Goal: Task Accomplishment & Management: Complete application form

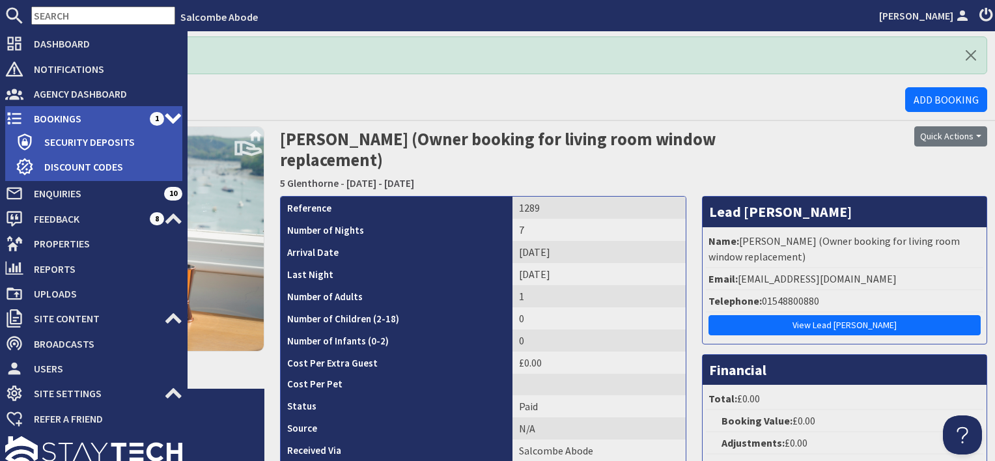
click at [69, 119] on span "Bookings" at bounding box center [86, 118] width 126 height 21
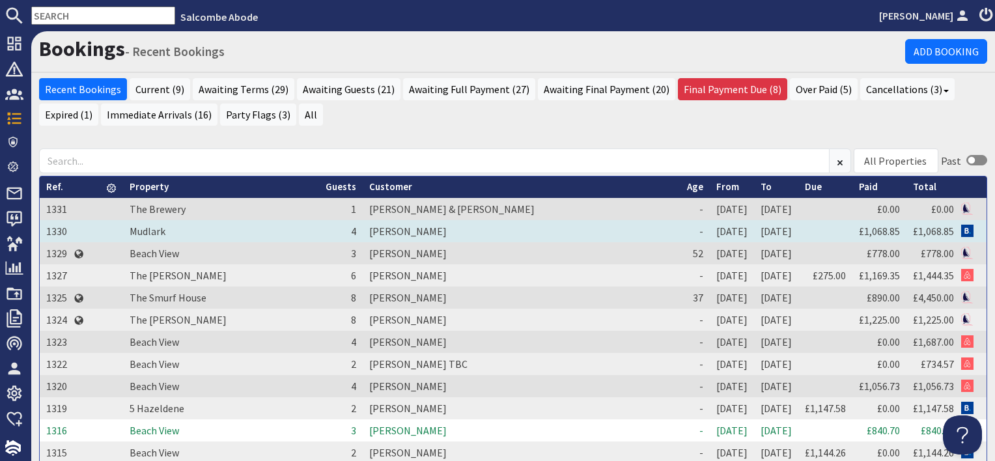
click at [388, 229] on td "[PERSON_NAME]" at bounding box center [522, 231] width 318 height 22
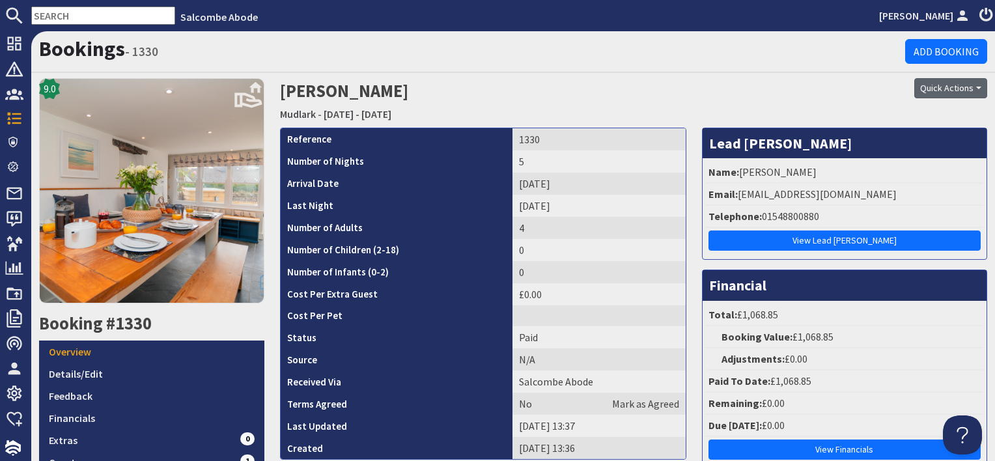
click at [967, 85] on button "Quick Actions" at bounding box center [950, 88] width 73 height 20
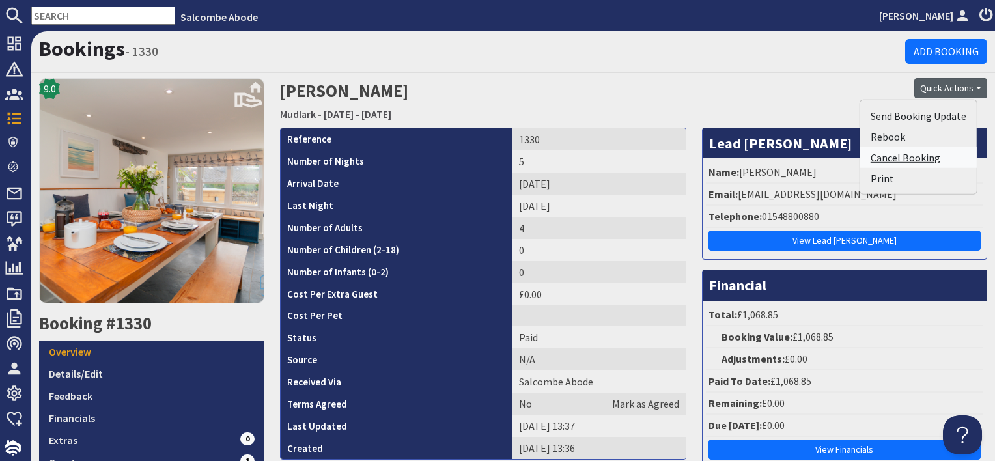
click at [914, 156] on link "Cancel Booking" at bounding box center [918, 157] width 117 height 21
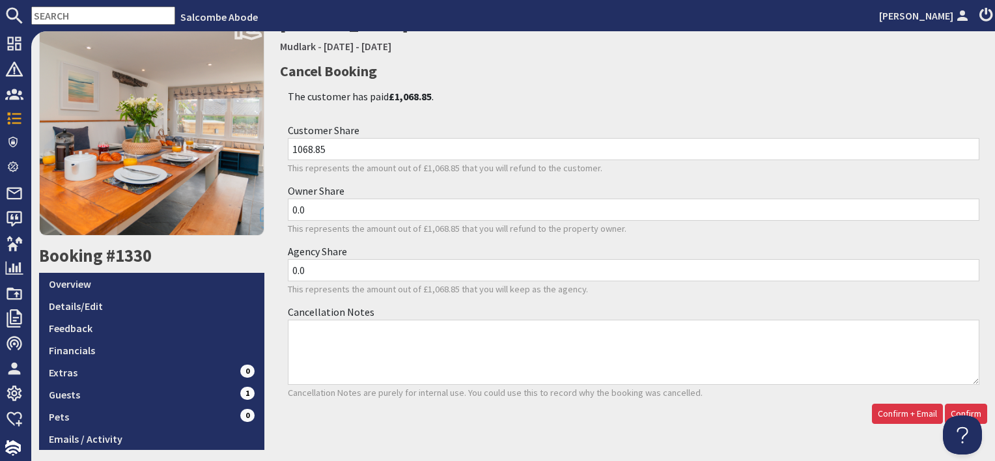
scroll to position [119, 0]
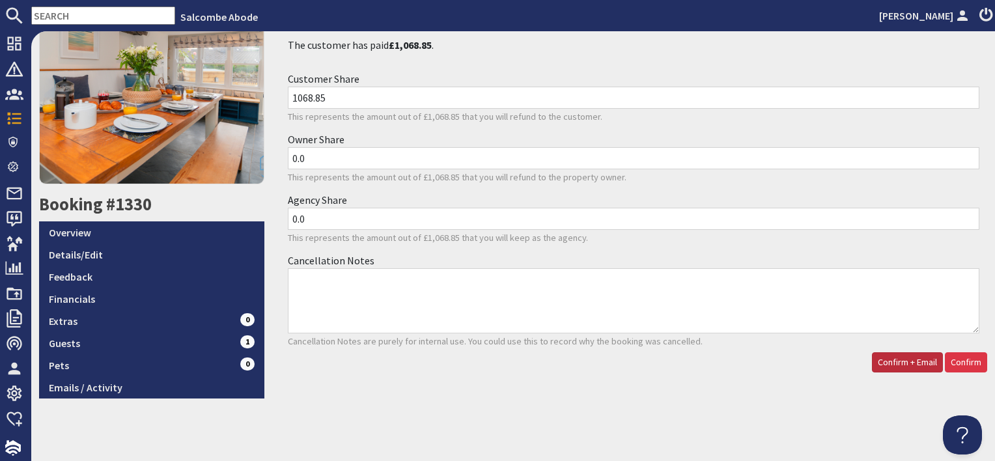
click at [902, 359] on span "Confirm + Email" at bounding box center [906, 362] width 59 height 12
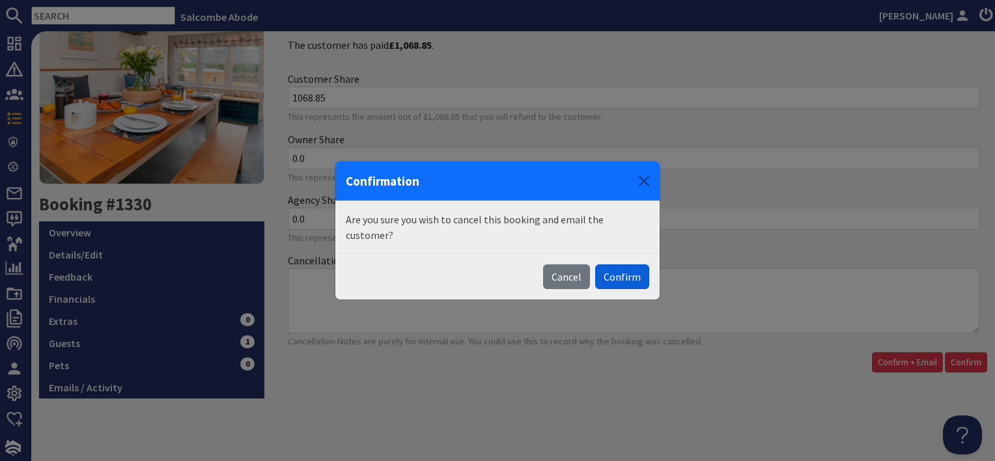
click at [623, 269] on button "Confirm" at bounding box center [622, 276] width 54 height 25
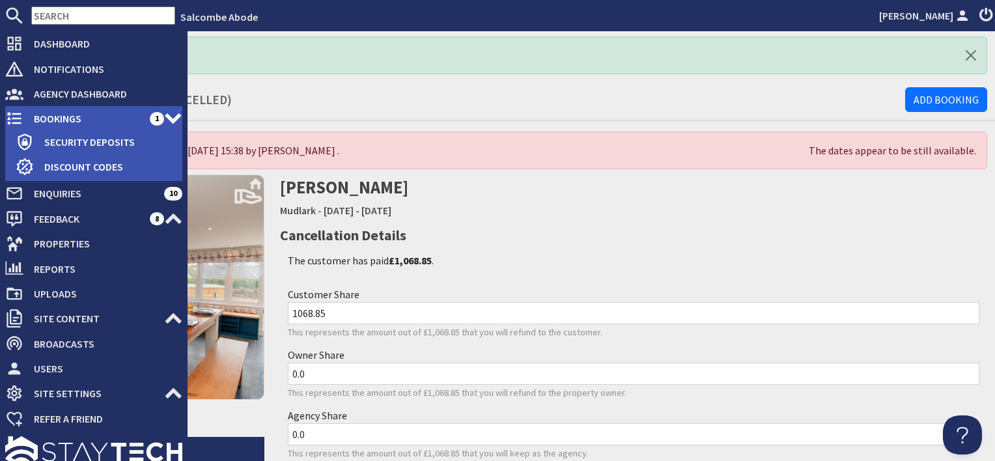
click at [59, 120] on span "Bookings" at bounding box center [86, 118] width 126 height 21
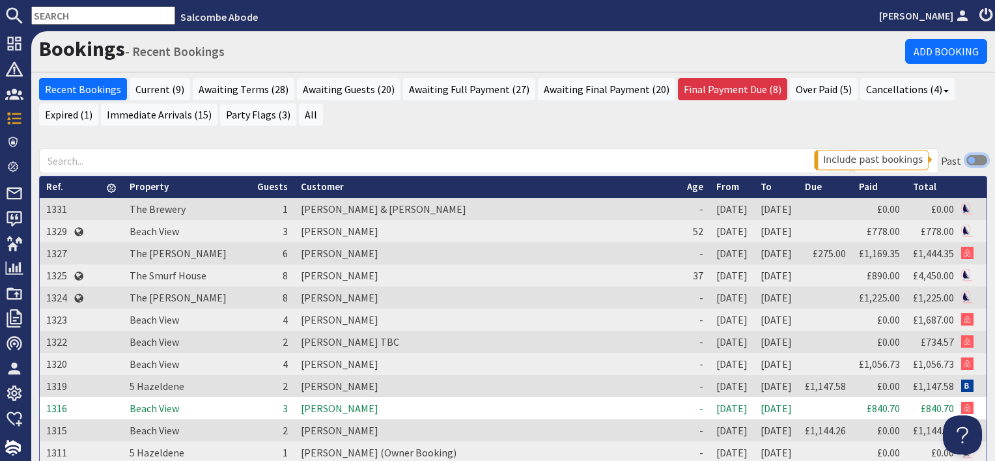
click at [974, 156] on input "checkbox" at bounding box center [976, 160] width 21 height 10
checkbox input "true"
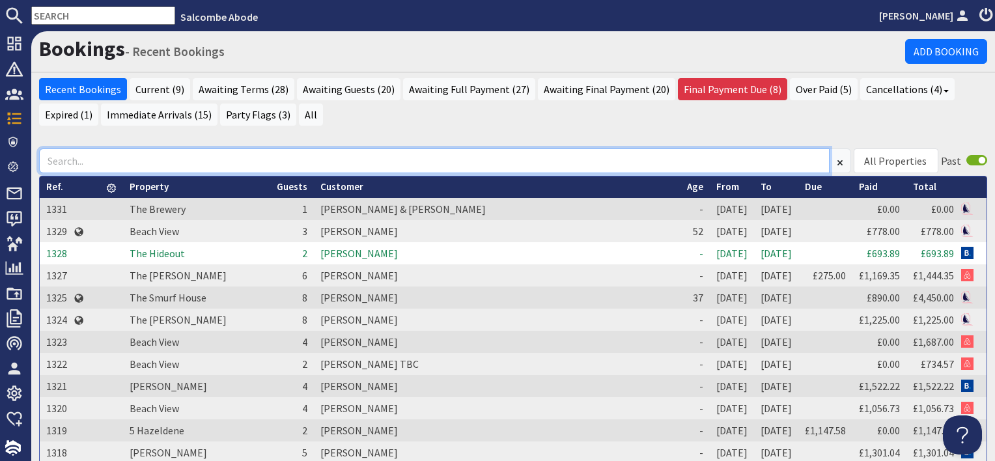
click at [312, 164] on input at bounding box center [434, 160] width 790 height 25
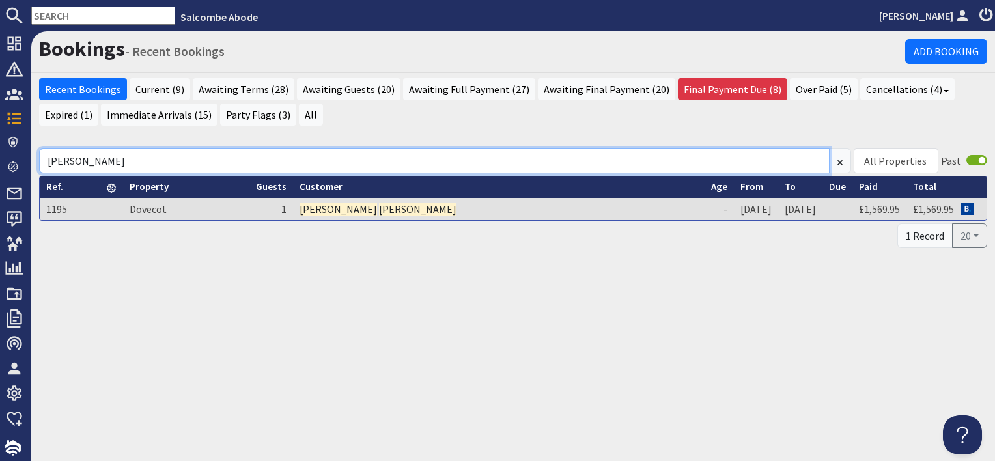
type input "[PERSON_NAME]"
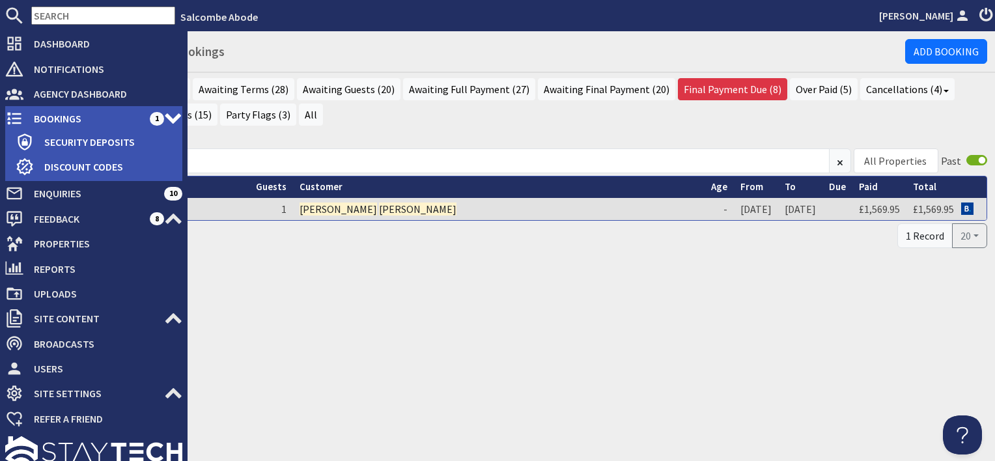
click at [55, 118] on span "Bookings" at bounding box center [86, 118] width 126 height 21
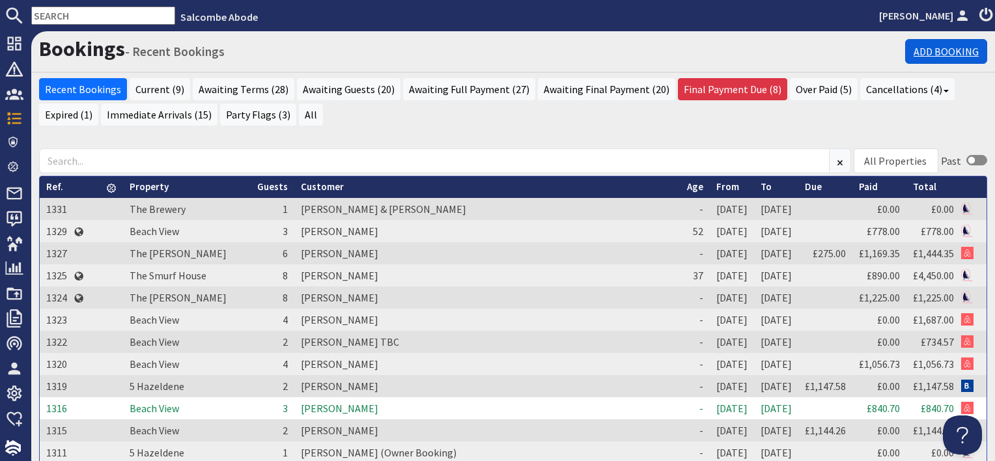
click at [927, 52] on link "Add Booking" at bounding box center [946, 51] width 82 height 25
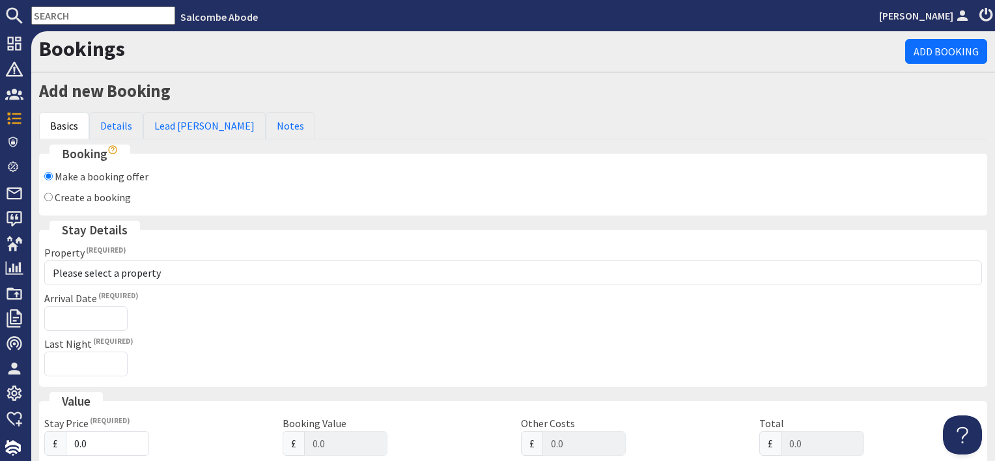
click at [106, 197] on label "Create a booking" at bounding box center [93, 197] width 76 height 13
click at [53, 197] on input "Create a booking" at bounding box center [48, 197] width 8 height 8
radio input "true"
checkbox input "false"
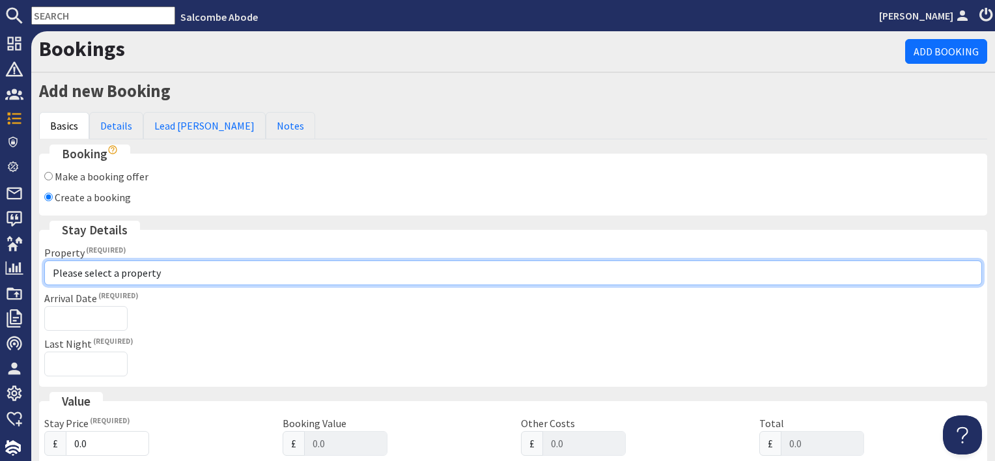
click at [107, 275] on select "Please select a property [GEOGRAPHIC_DATA] [GEOGRAPHIC_DATA] [GEOGRAPHIC_DATA] …" at bounding box center [512, 272] width 937 height 25
select select "1108"
click at [44, 260] on select "Please select a property [GEOGRAPHIC_DATA] [GEOGRAPHIC_DATA] [GEOGRAPHIC_DATA] …" at bounding box center [512, 272] width 937 height 25
checkbox input "true"
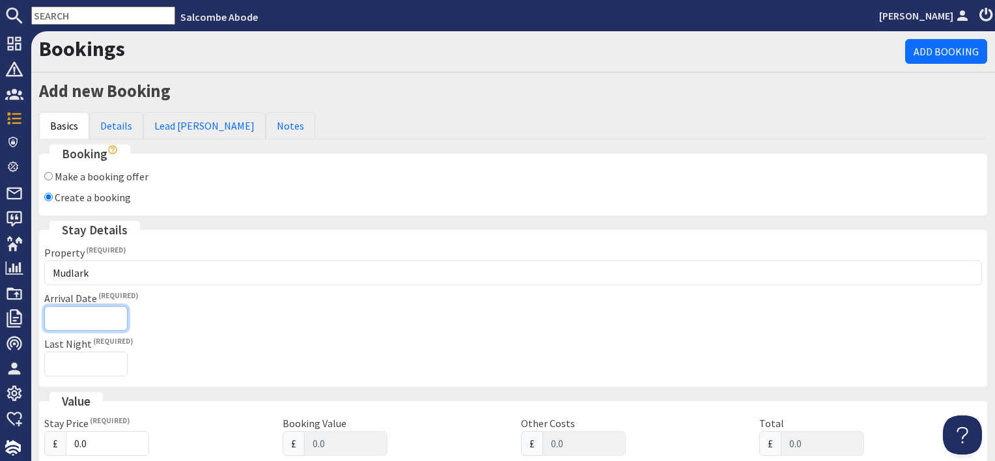
click at [81, 314] on input "Arrival Date" at bounding box center [85, 318] width 83 height 25
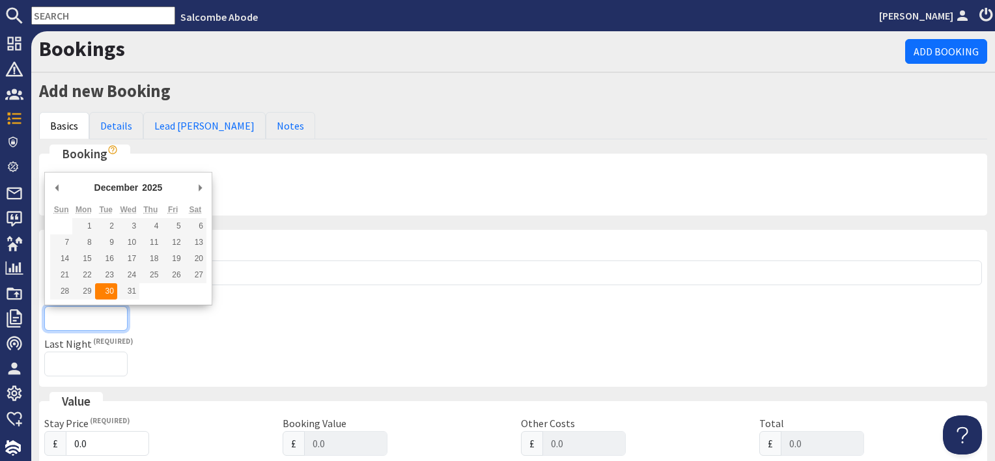
type input "[DATE]"
type input "[DATE]T23:59:59"
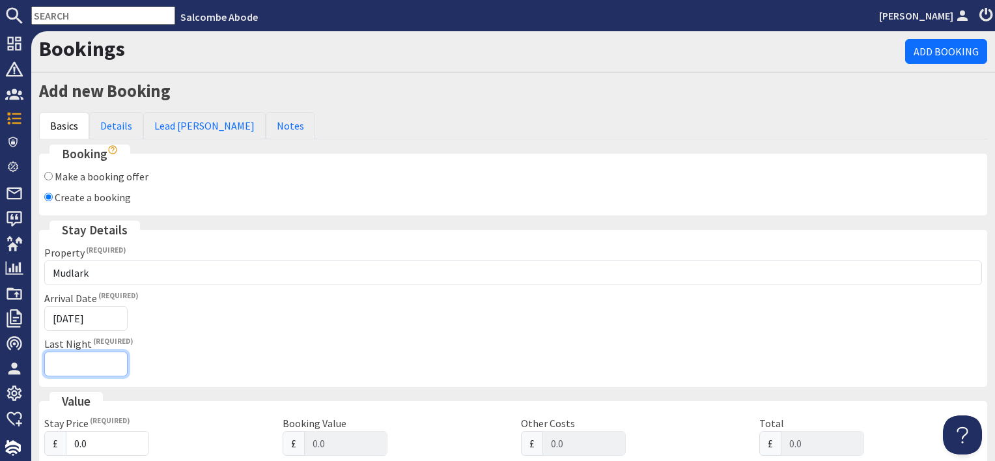
click at [57, 362] on input "Last Night" at bounding box center [85, 364] width 83 height 25
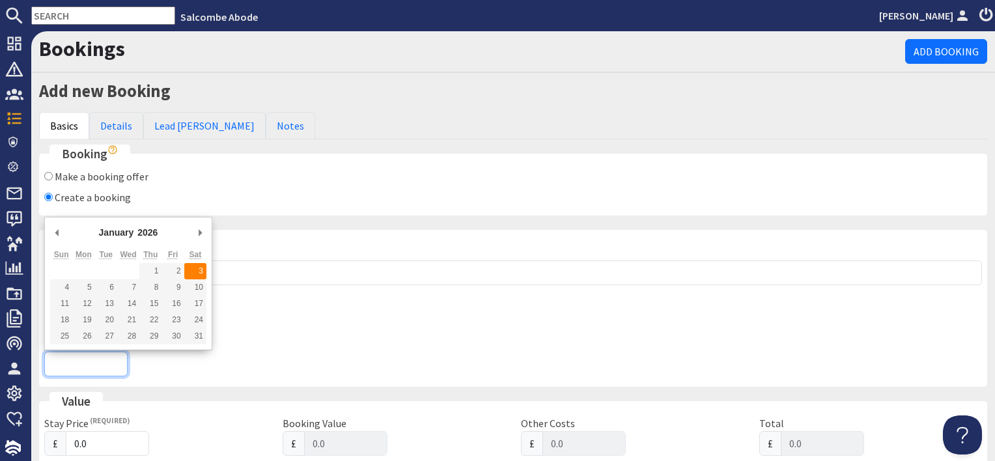
type input "[DATE]"
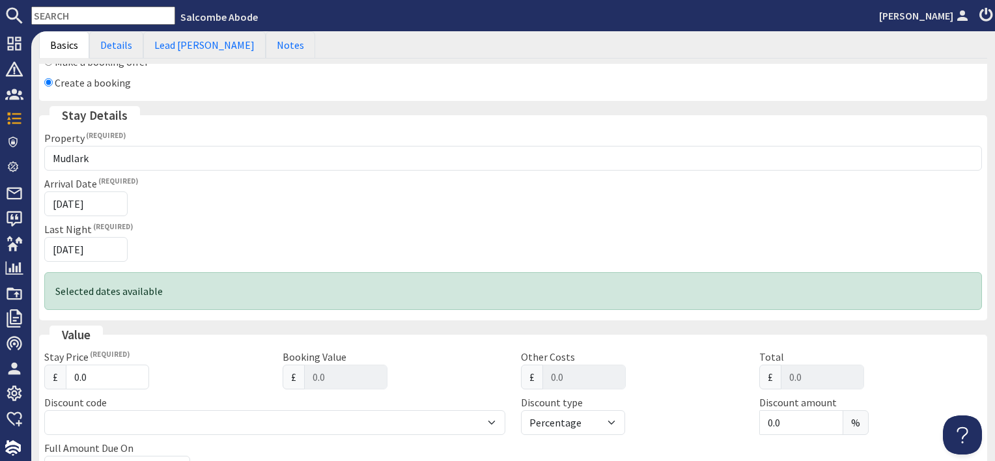
scroll to position [195, 0]
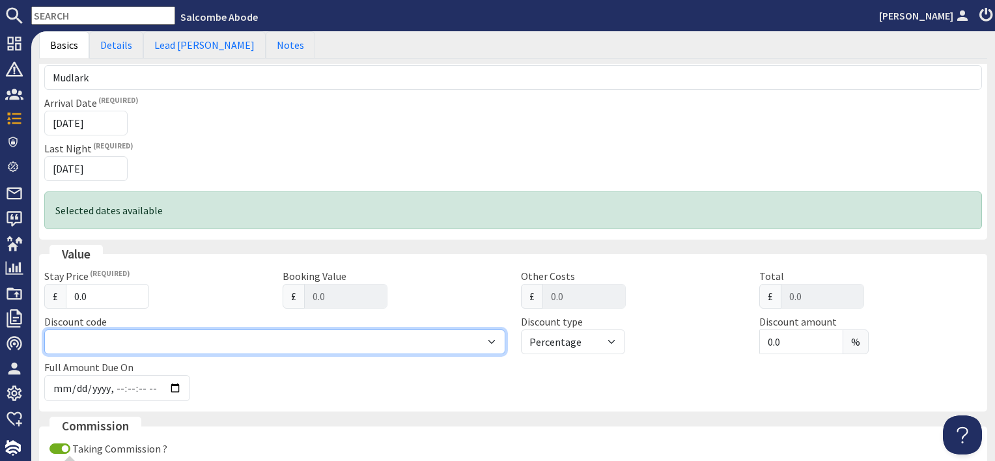
click at [99, 347] on select at bounding box center [274, 341] width 461 height 25
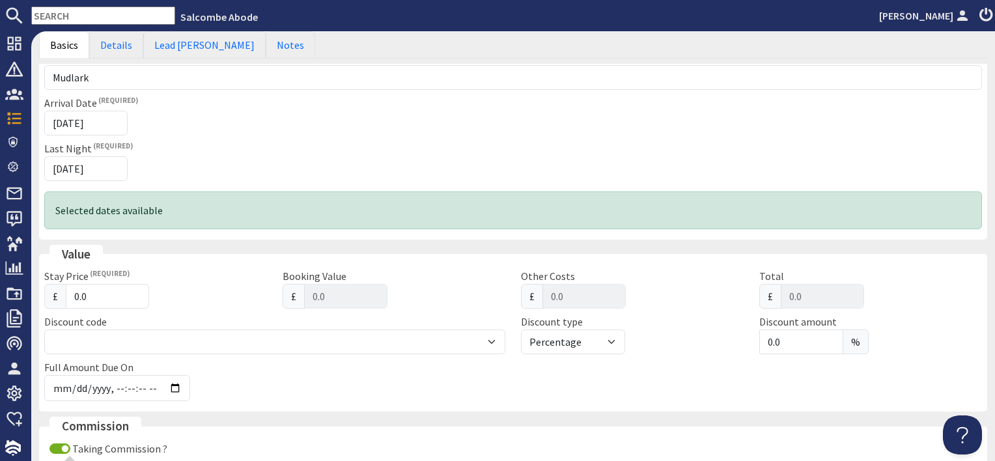
click at [367, 383] on div "Full Amount Due On" at bounding box center [512, 382] width 953 height 47
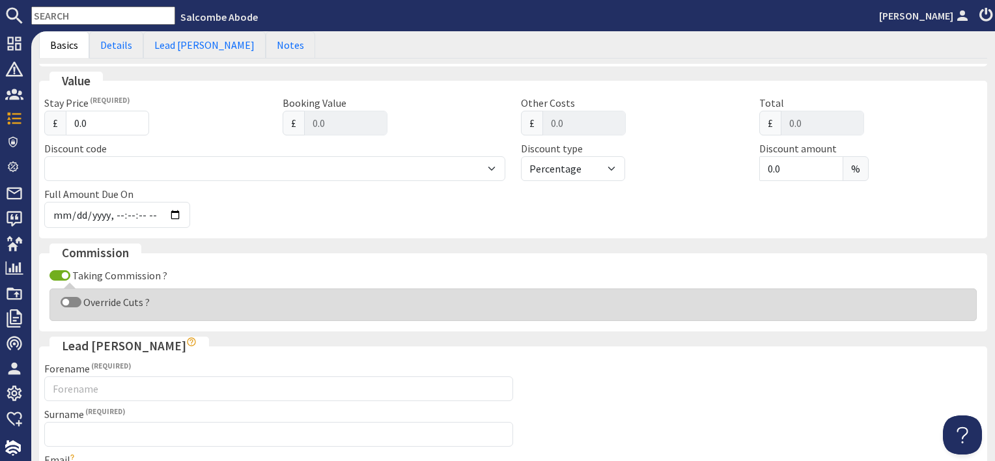
scroll to position [391, 0]
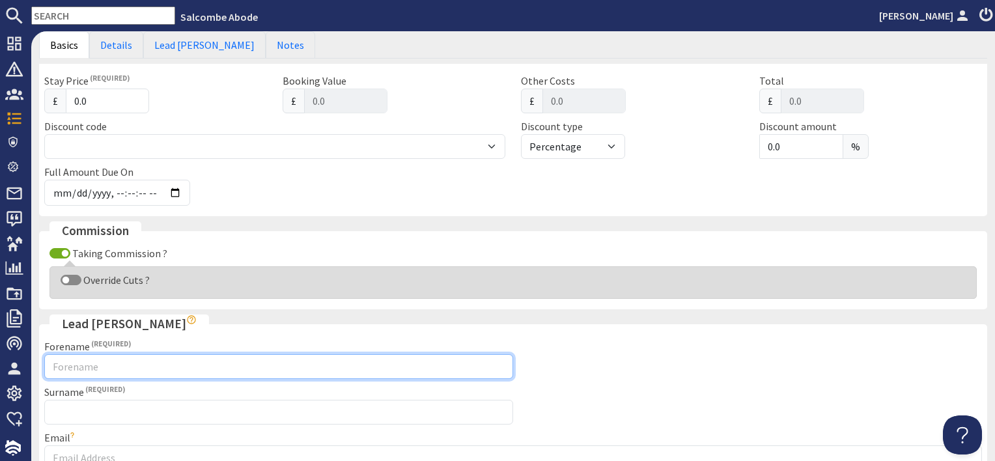
click at [120, 357] on input "Forename" at bounding box center [278, 366] width 469 height 25
type input "[PERSON_NAME]"
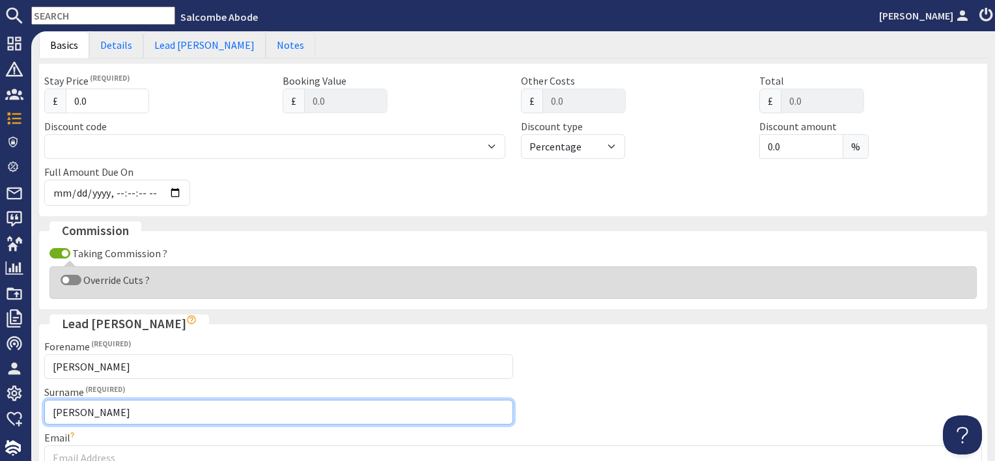
type input "[PERSON_NAME]"
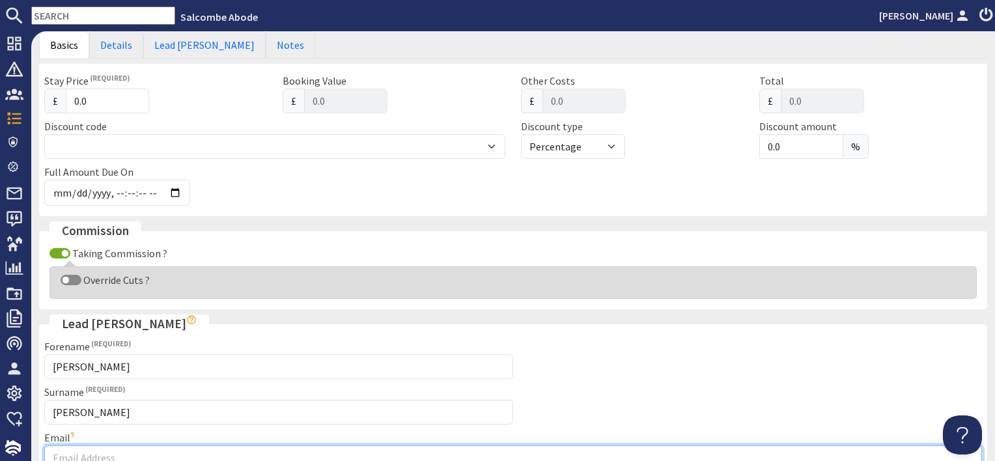
click at [133, 450] on input "Email" at bounding box center [512, 457] width 937 height 25
type input "[EMAIL_ADDRESS][DOMAIN_NAME]"
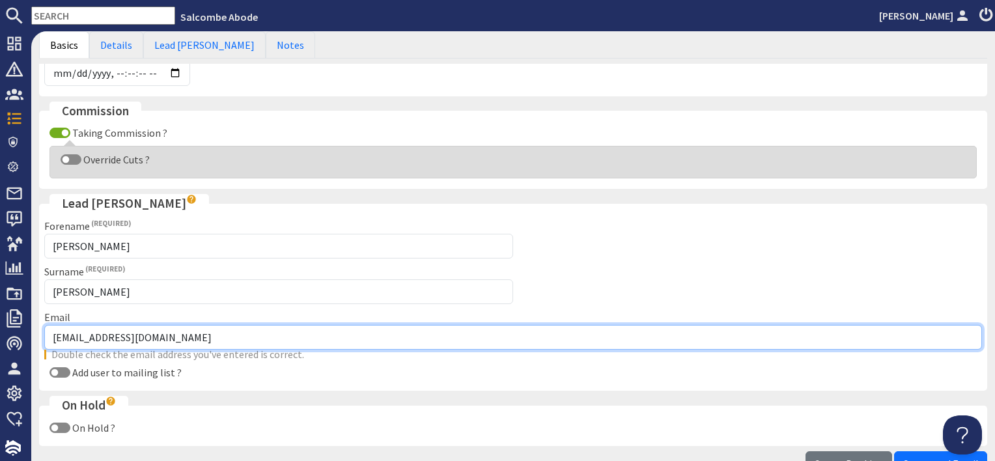
scroll to position [232, 0]
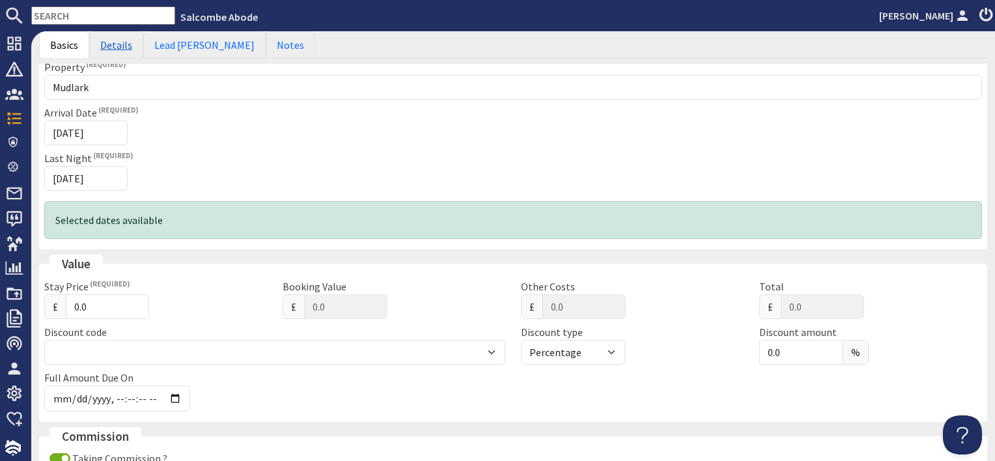
click at [113, 46] on link "Details" at bounding box center [116, 44] width 54 height 27
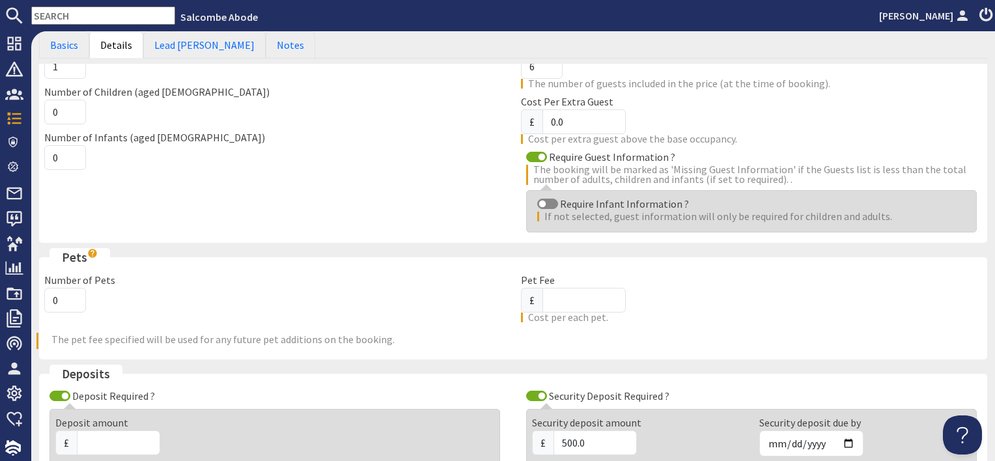
scroll to position [36, 0]
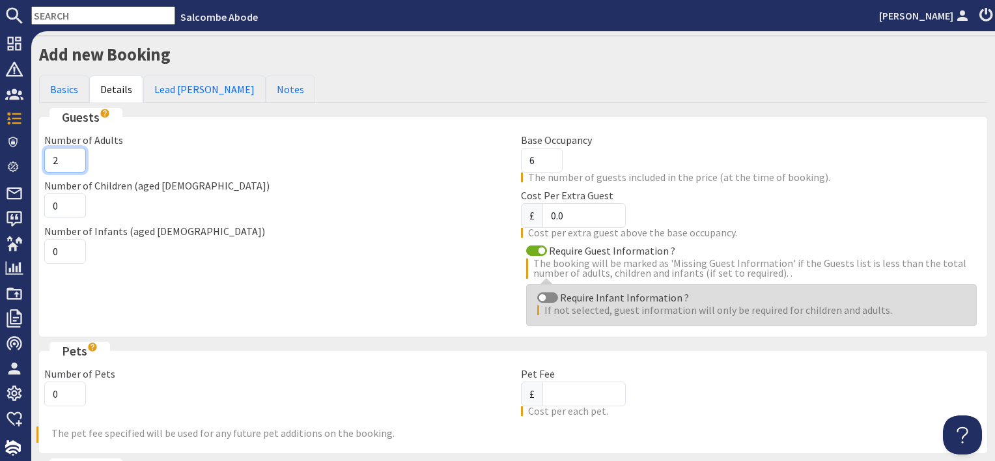
click at [71, 152] on input "2" at bounding box center [65, 160] width 42 height 25
click at [71, 152] on input "3" at bounding box center [65, 160] width 42 height 25
click at [71, 152] on input "4" at bounding box center [65, 160] width 42 height 25
click at [71, 152] on input "5" at bounding box center [65, 160] width 42 height 25
type input "6"
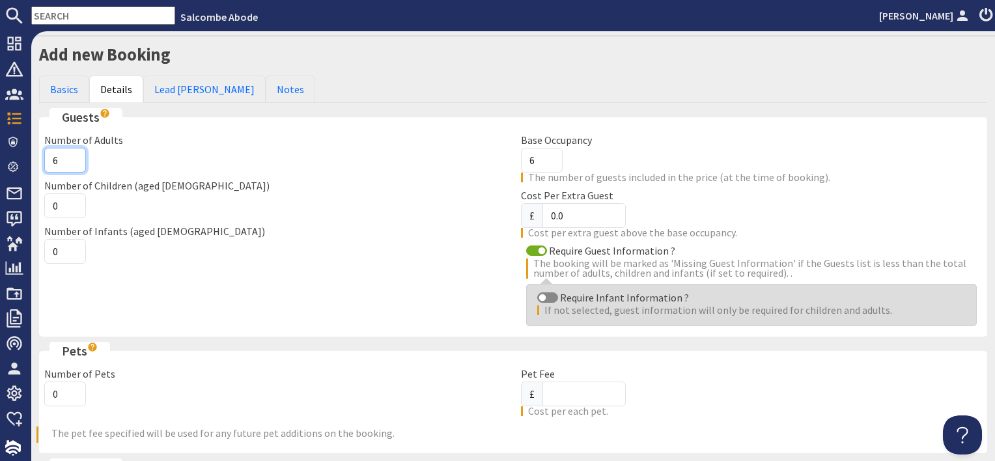
click at [71, 152] on input "6" at bounding box center [65, 160] width 42 height 25
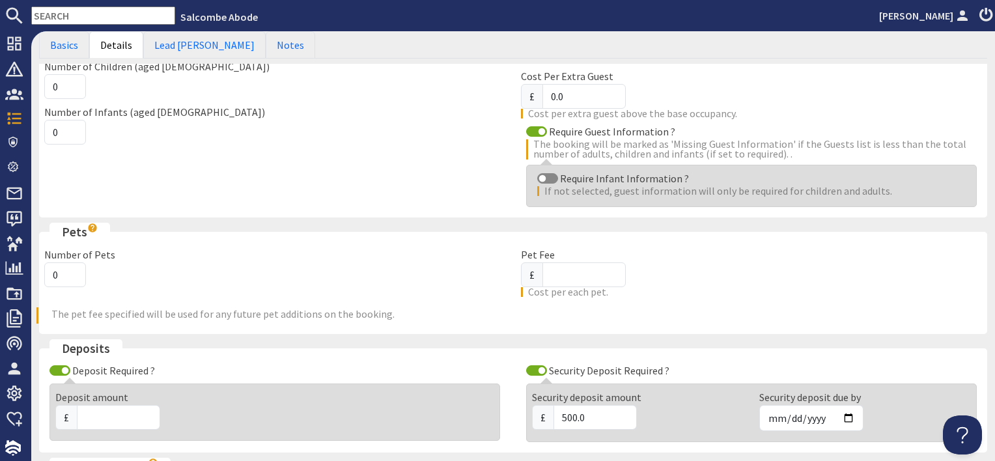
scroll to position [232, 0]
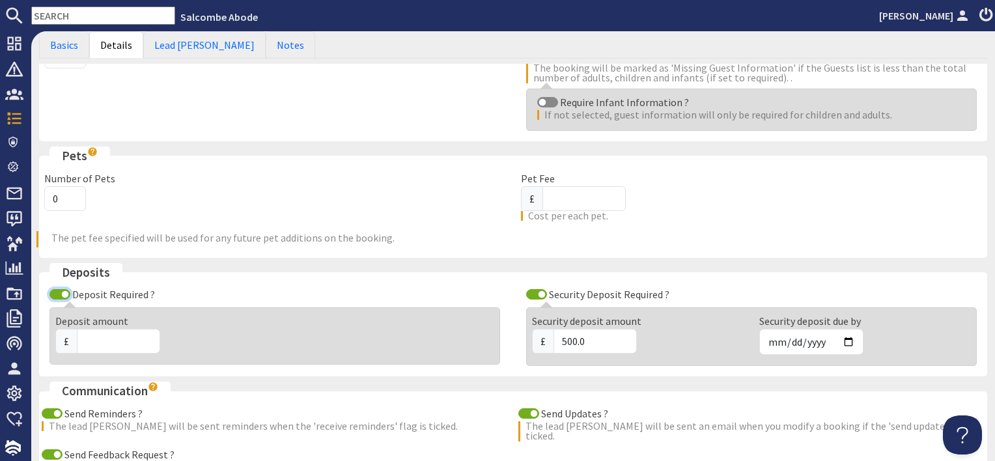
click at [59, 292] on input "Deposit Required ?" at bounding box center [59, 294] width 21 height 10
checkbox input "false"
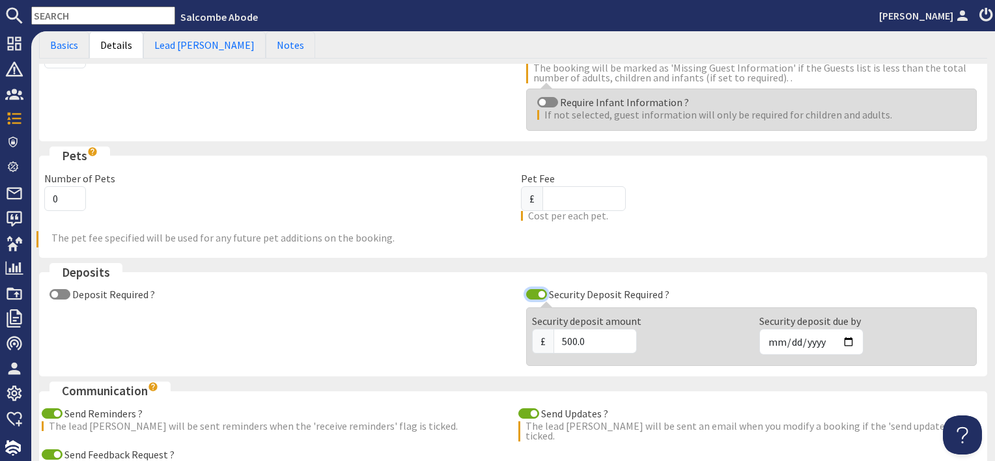
click at [531, 289] on input "Security Deposit Required ?" at bounding box center [536, 294] width 21 height 10
checkbox input "false"
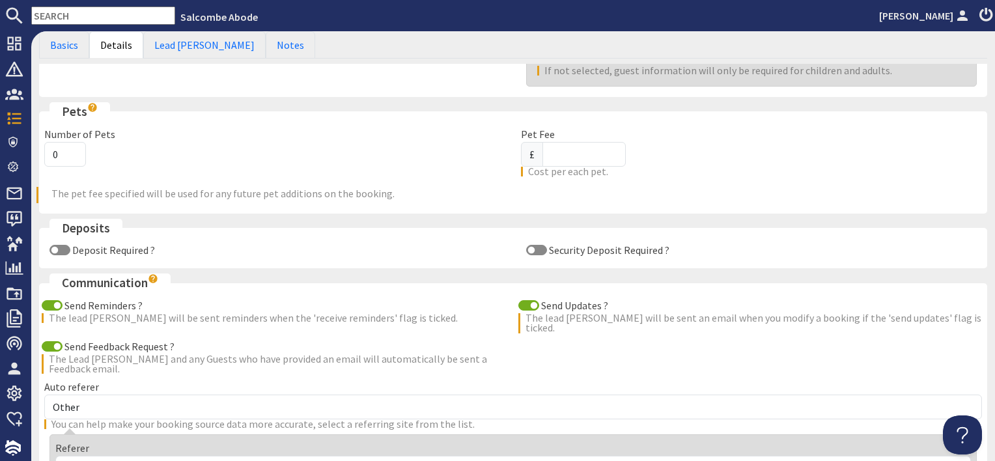
scroll to position [362, 0]
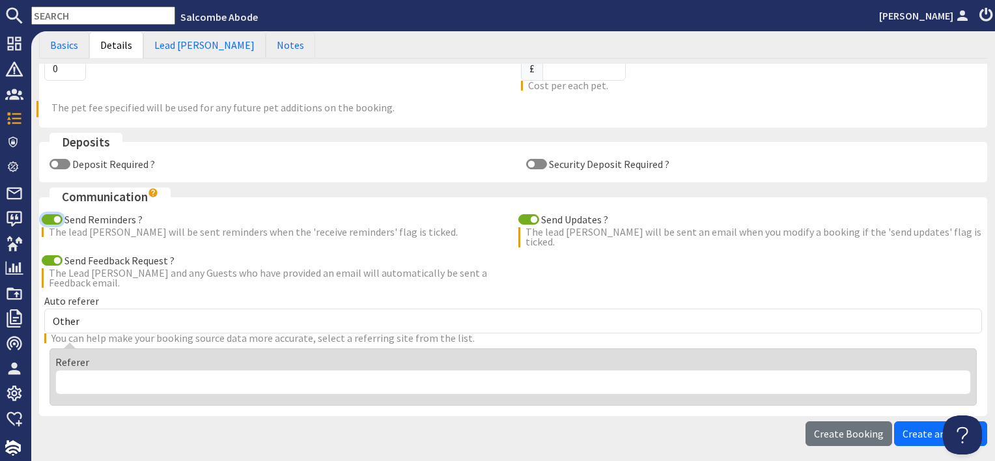
click at [53, 216] on input "Send Reminders ?" at bounding box center [52, 219] width 21 height 10
checkbox input "false"
click at [51, 255] on input "Send Feedback Request ?" at bounding box center [52, 260] width 21 height 10
checkbox input "false"
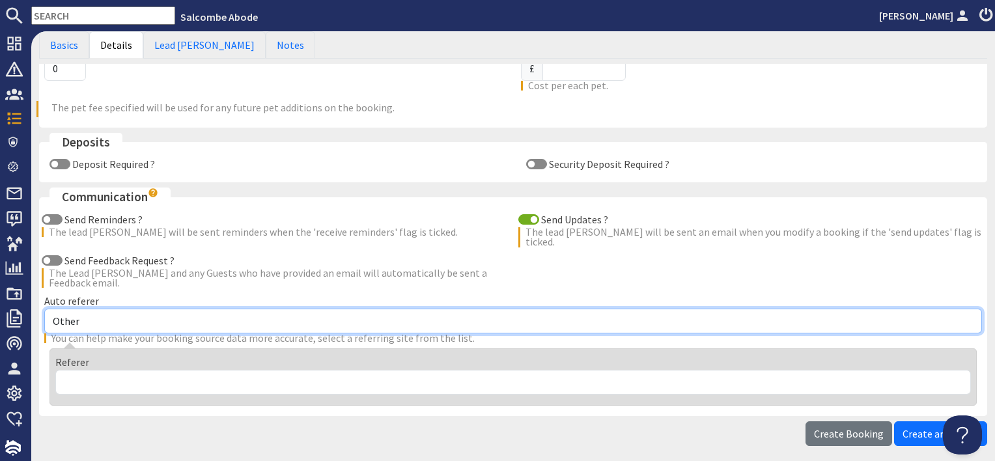
click at [93, 314] on select "Other Aber Cottage and Retreat Abritel Airbnb [PERSON_NAME] House A Moment Of S…" at bounding box center [512, 321] width 937 height 25
select select "77"
click at [44, 309] on select "Other Aber Cottage and Retreat Abritel Airbnb [PERSON_NAME] House A Moment Of S…" at bounding box center [512, 321] width 937 height 25
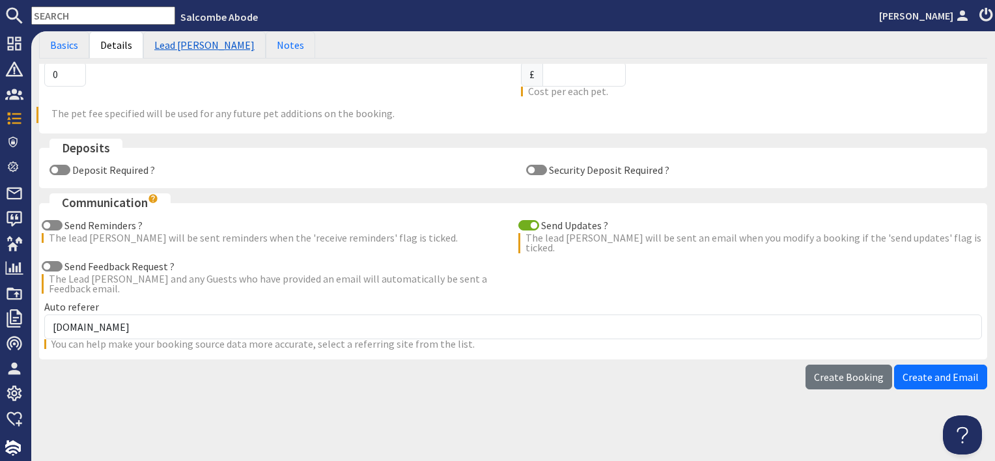
scroll to position [224, 0]
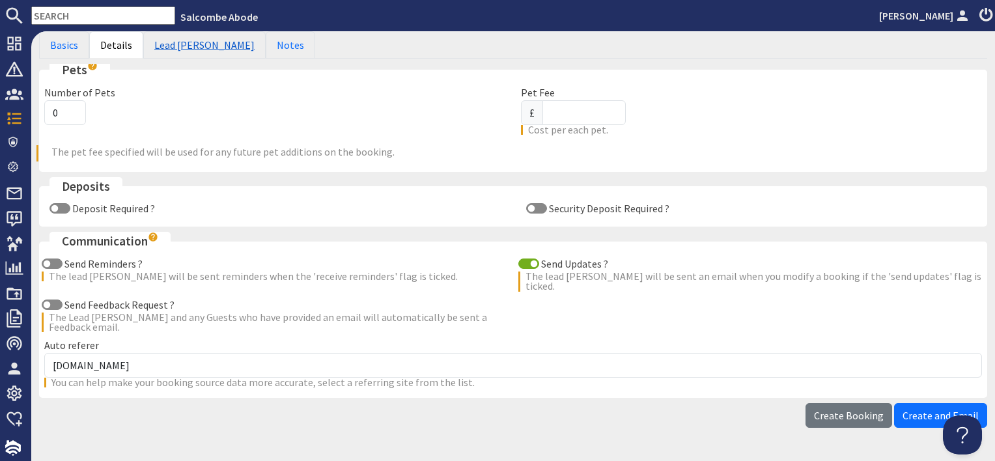
drag, startPoint x: 189, startPoint y: 40, endPoint x: 189, endPoint y: 55, distance: 15.6
click at [188, 40] on link "Lead [PERSON_NAME]" at bounding box center [204, 44] width 122 height 27
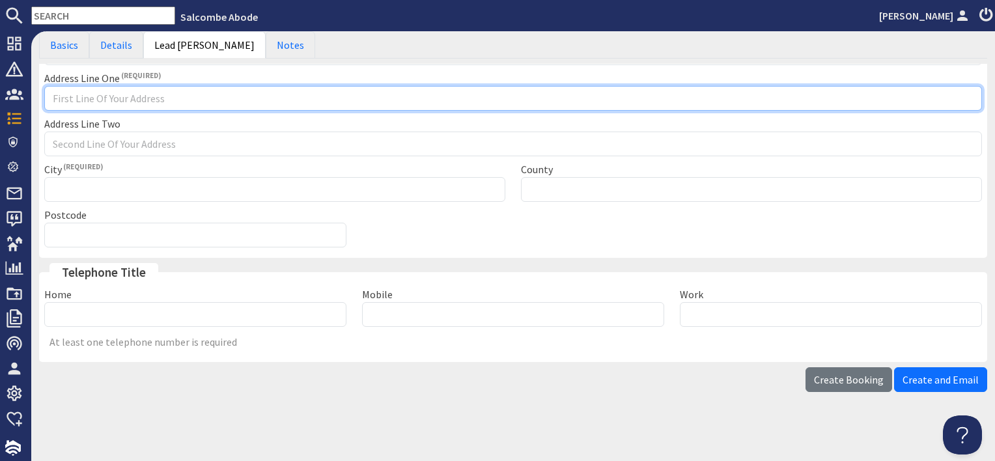
click at [81, 99] on input "Address Line One" at bounding box center [512, 98] width 937 height 25
type input "Channel booking"
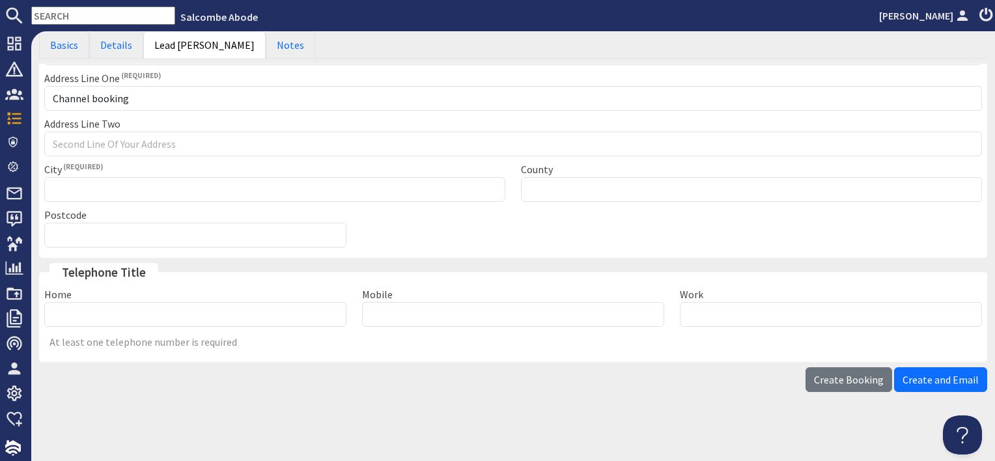
type input "c"
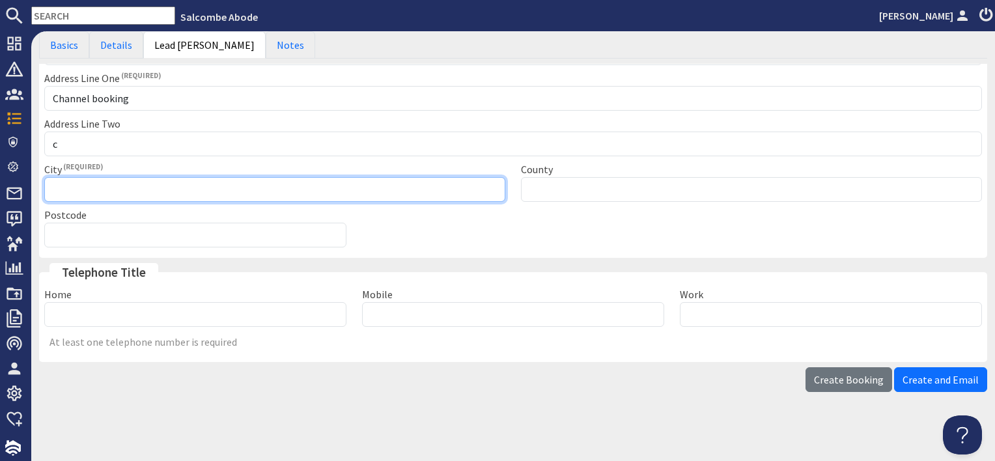
type input "Channel booking"
type input "Please select"
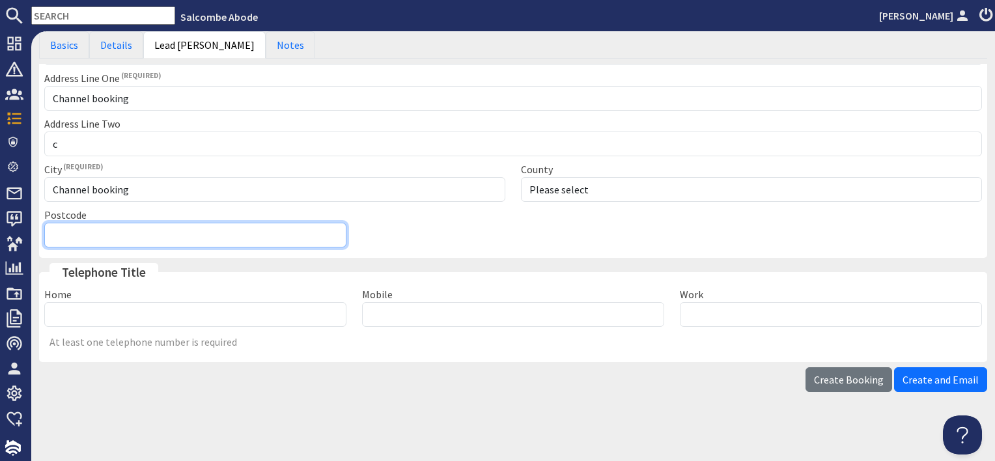
type input "Channel booking"
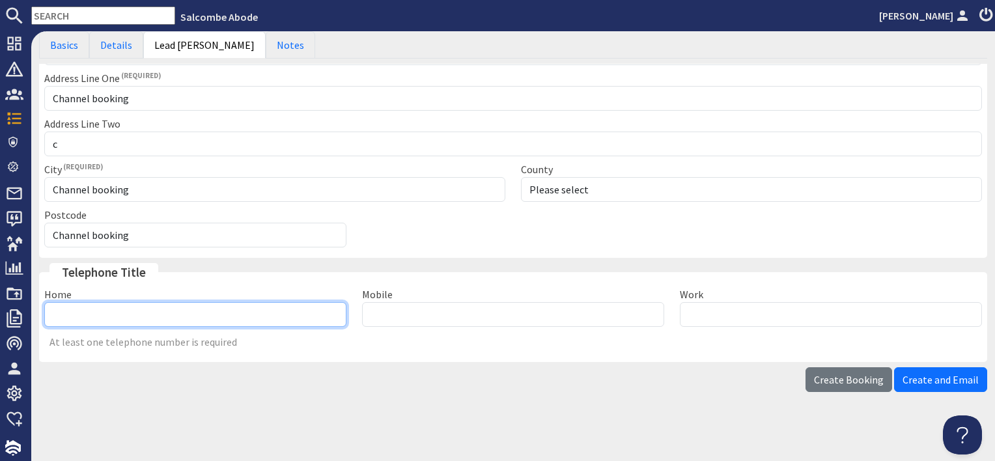
type input "01548800880"
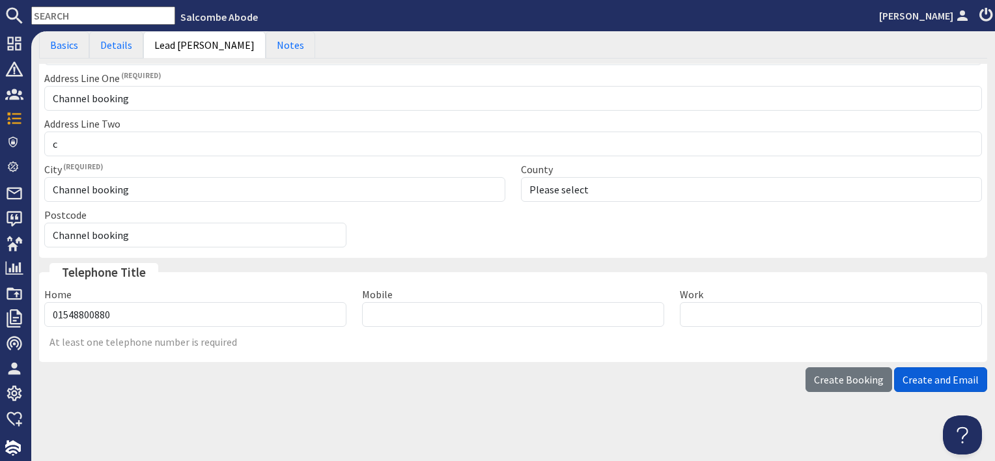
click at [934, 373] on span "Create and Email" at bounding box center [940, 379] width 76 height 13
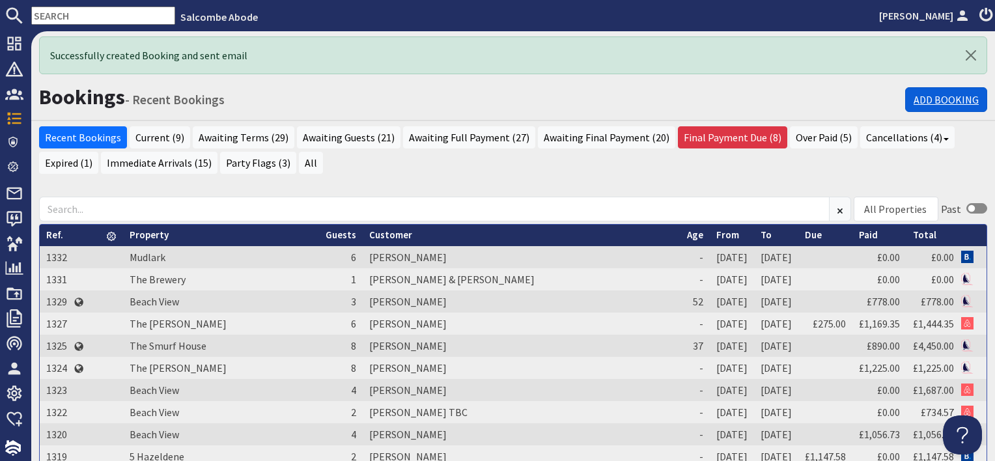
drag, startPoint x: 938, startPoint y: 102, endPoint x: 917, endPoint y: 107, distance: 21.6
click at [938, 102] on link "Add Booking" at bounding box center [946, 99] width 82 height 25
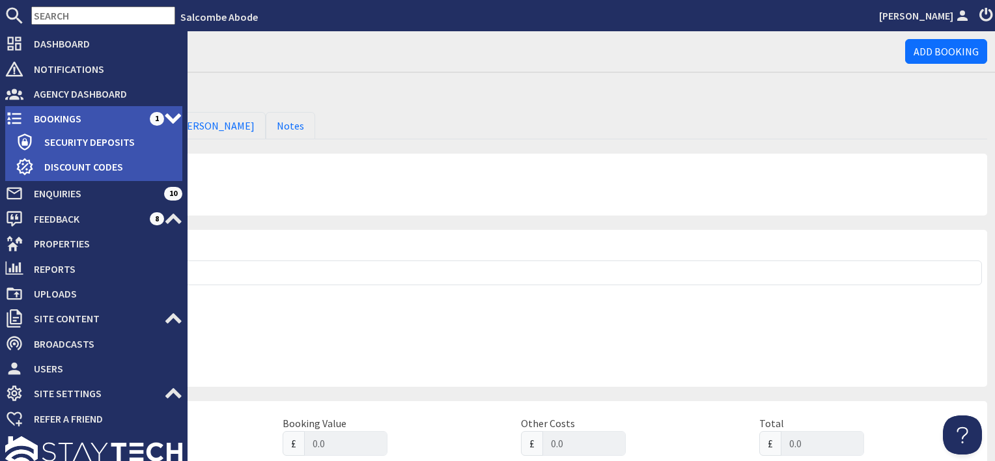
click at [59, 122] on span "Bookings" at bounding box center [86, 118] width 126 height 21
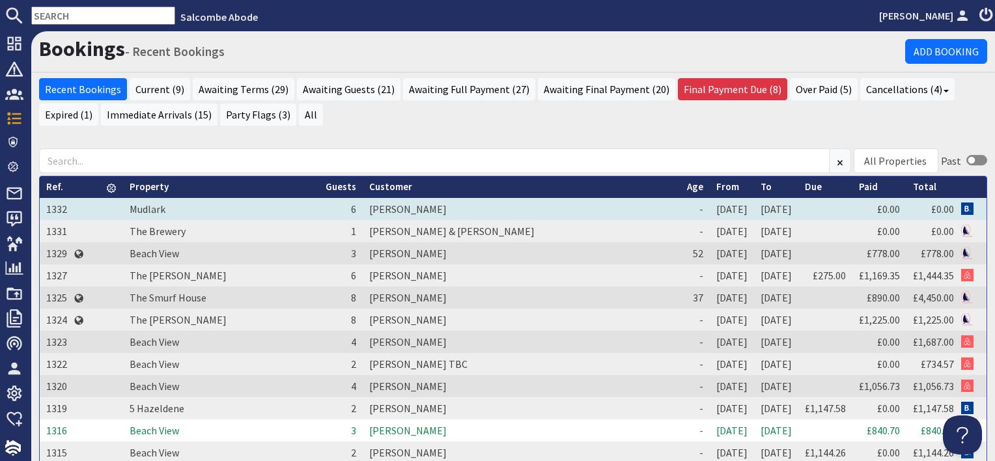
click at [376, 204] on td "[PERSON_NAME]" at bounding box center [522, 209] width 318 height 22
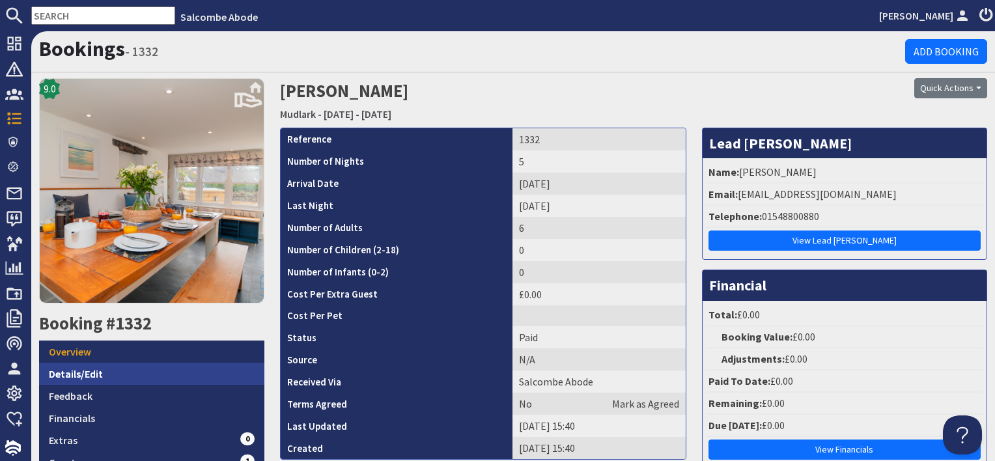
click at [119, 368] on link "Details/Edit" at bounding box center [151, 374] width 225 height 22
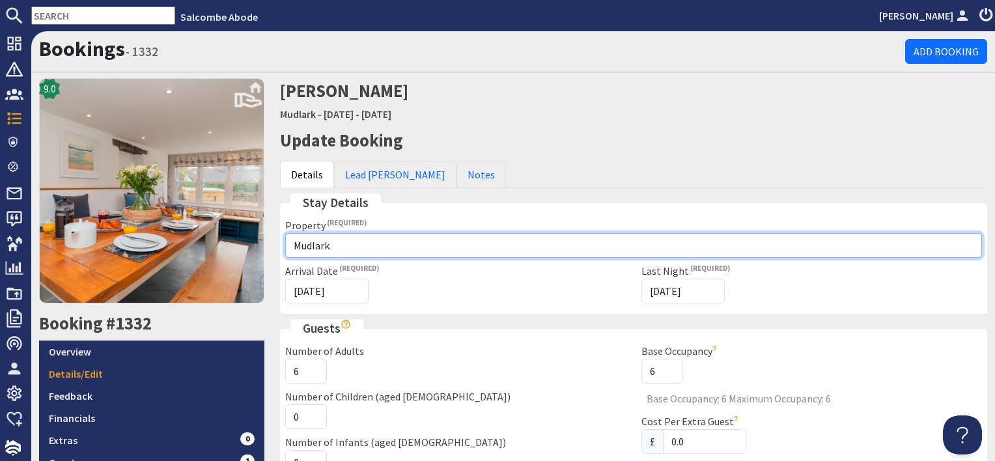
click at [351, 240] on select "Please select a property Woodcot Cottage Baby Smurf The Smurf House [GEOGRAPHIC…" at bounding box center [633, 245] width 697 height 25
select select "875"
click at [285, 233] on select "Please select a property Woodcot Cottage Baby Smurf The Smurf House [GEOGRAPHIC…" at bounding box center [633, 245] width 697 height 25
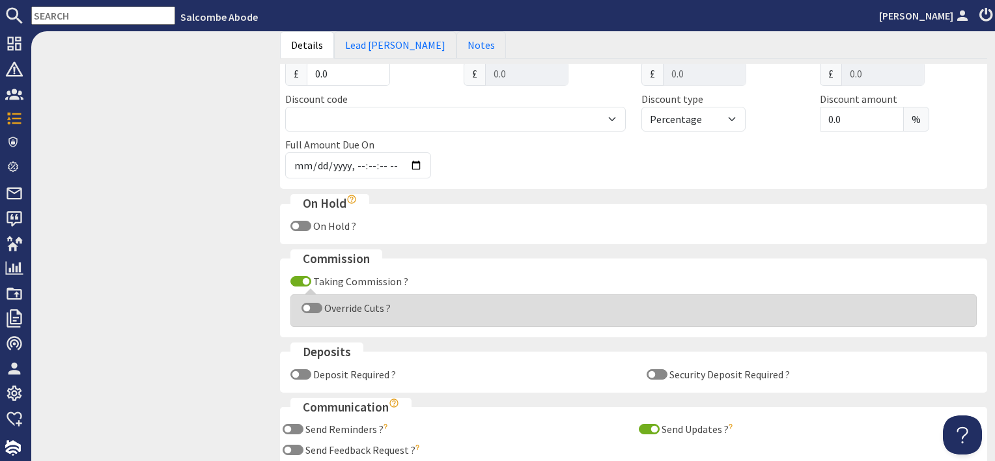
scroll to position [737, 0]
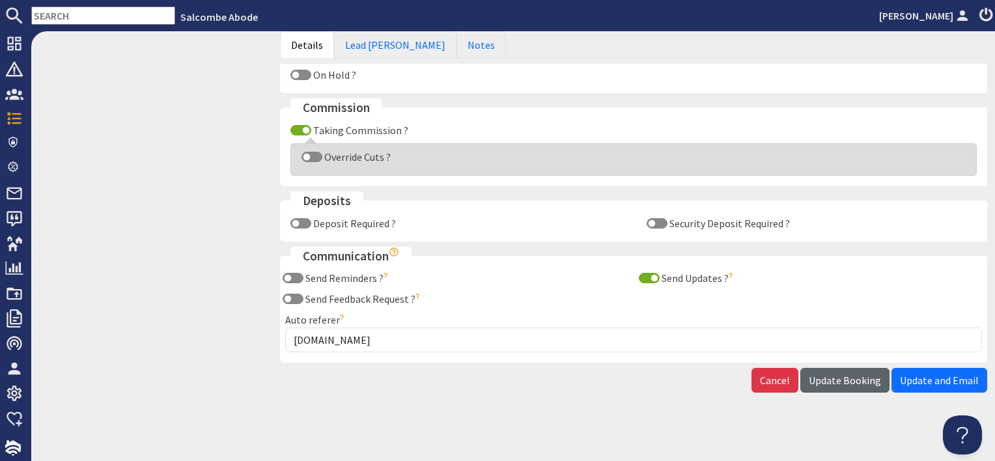
click at [837, 380] on span "Update Booking" at bounding box center [844, 380] width 72 height 13
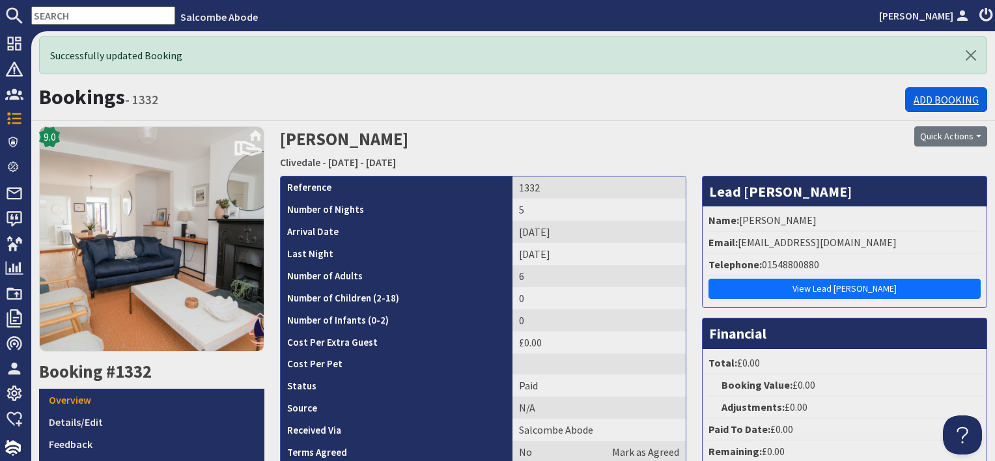
click at [915, 97] on link "Add Booking" at bounding box center [946, 99] width 82 height 25
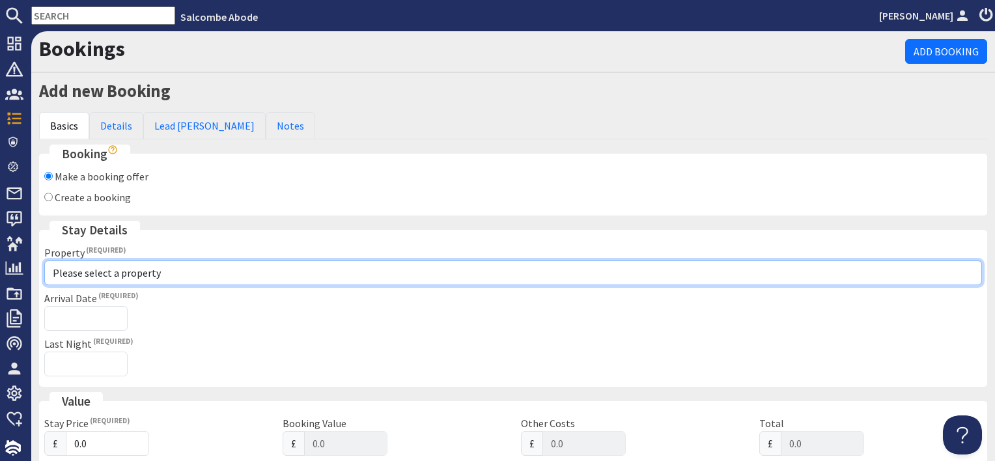
click at [82, 273] on select "Please select a property [GEOGRAPHIC_DATA] [GEOGRAPHIC_DATA] [GEOGRAPHIC_DATA] …" at bounding box center [512, 272] width 937 height 25
select select "875"
click at [44, 260] on select "Please select a property [GEOGRAPHIC_DATA] [GEOGRAPHIC_DATA] [GEOGRAPHIC_DATA] …" at bounding box center [512, 272] width 937 height 25
checkbox input "true"
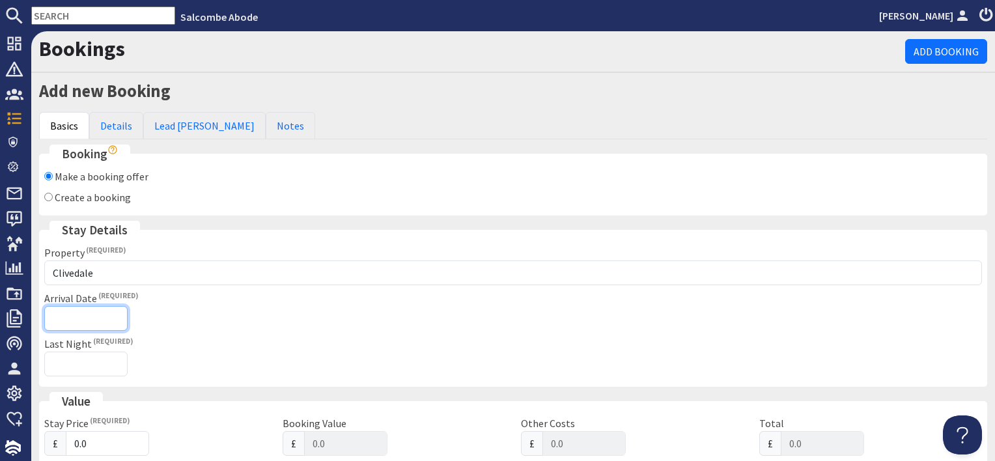
click at [77, 312] on input "Arrival Date" at bounding box center [85, 318] width 83 height 25
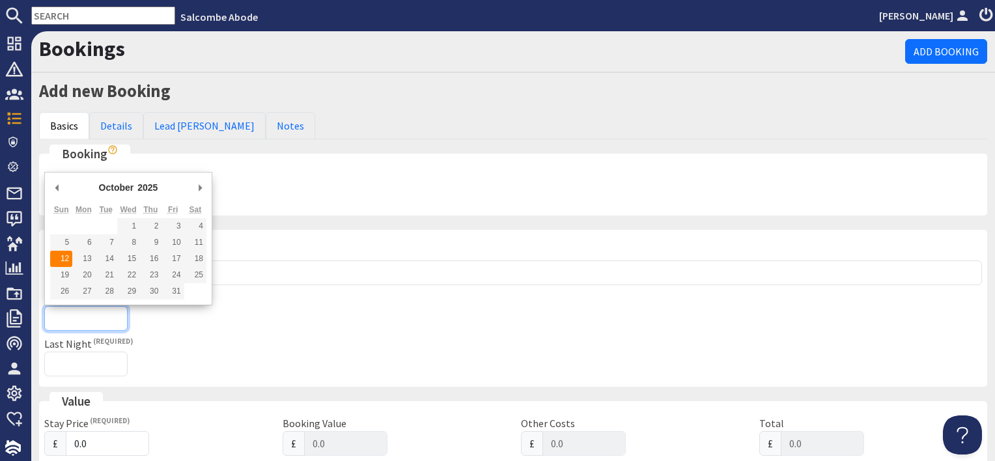
type input "[DATE]"
type input "[DATE]T23:59:59"
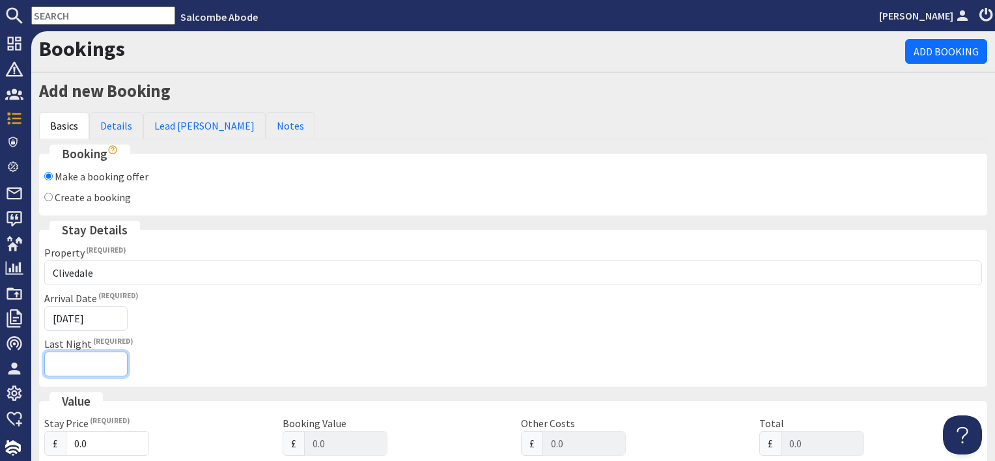
click at [85, 368] on input "Last Night" at bounding box center [85, 364] width 83 height 25
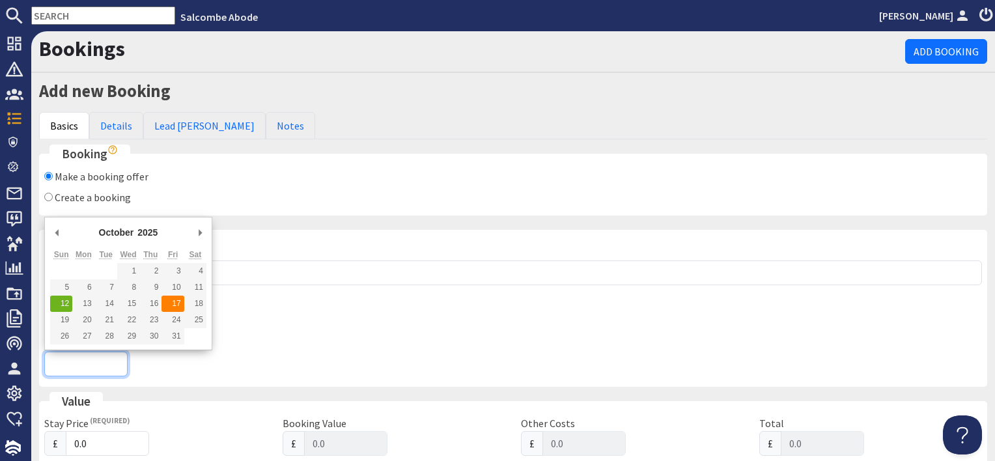
type input "[DATE]"
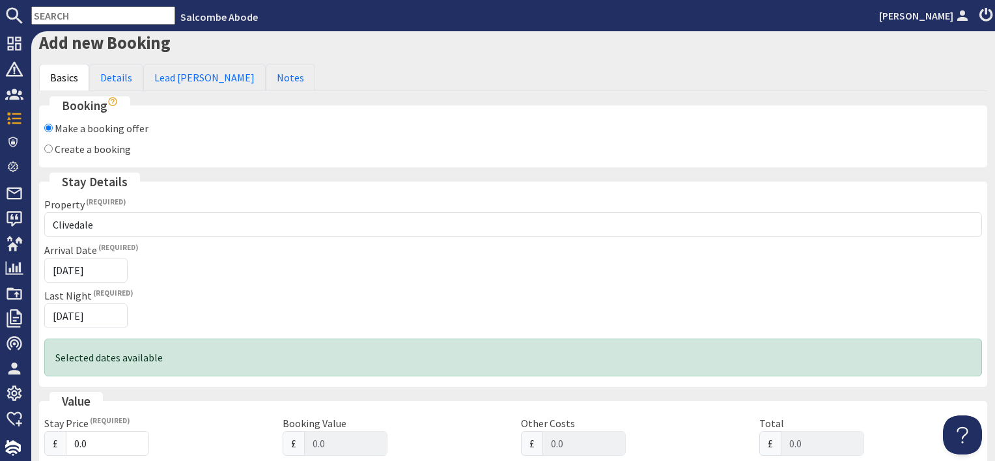
scroll to position [130, 0]
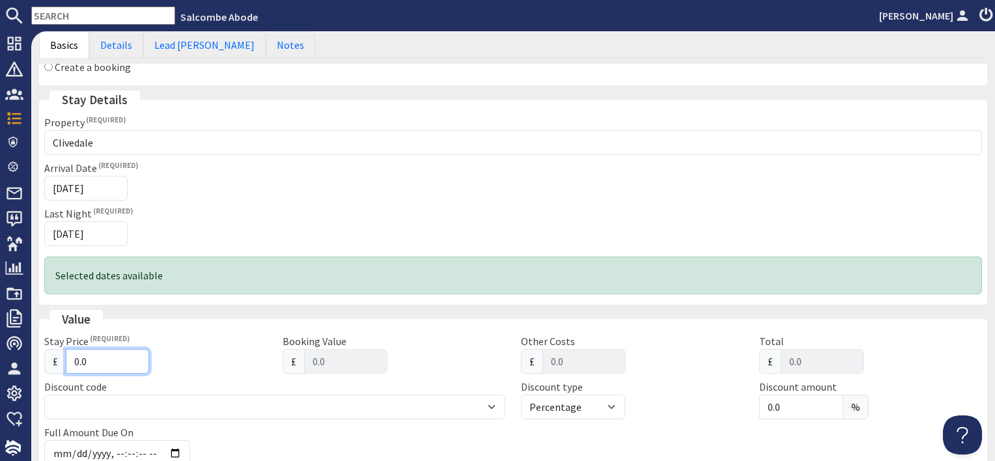
drag, startPoint x: 97, startPoint y: 362, endPoint x: 39, endPoint y: 360, distance: 58.0
click at [39, 360] on div "Stay Price £ 0.0" at bounding box center [155, 353] width 238 height 40
type input "8"
type input "8.00"
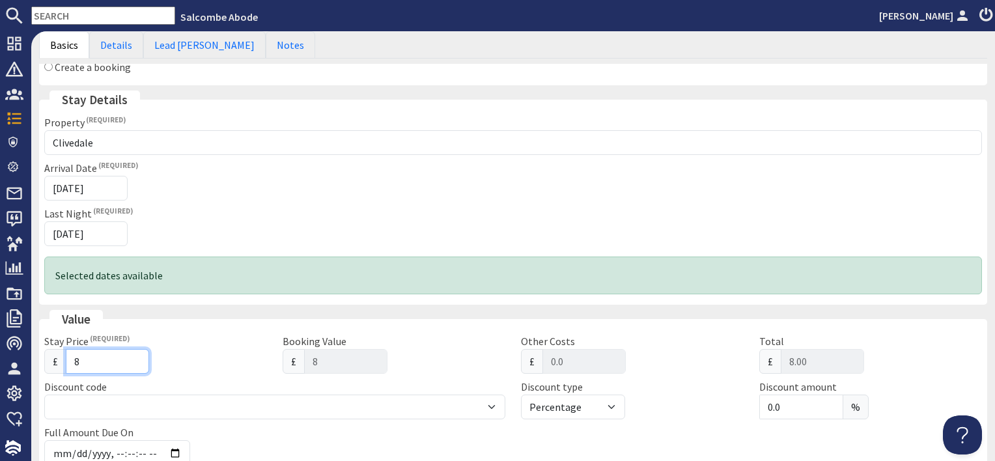
type input "83"
type input "83.00"
type input "837"
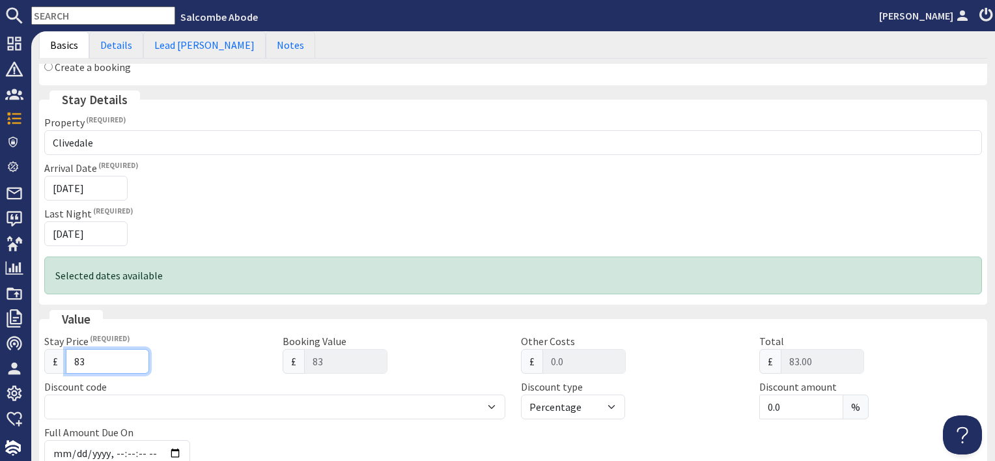
type input "837.00"
type input "837.7"
type input "837.70"
type input "837.71"
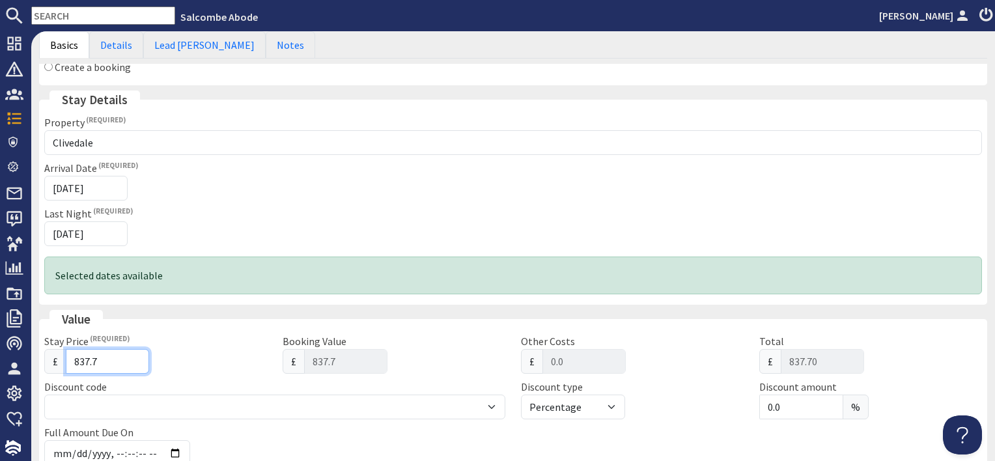
type input "837.71"
type input "837.7"
type input "837.70"
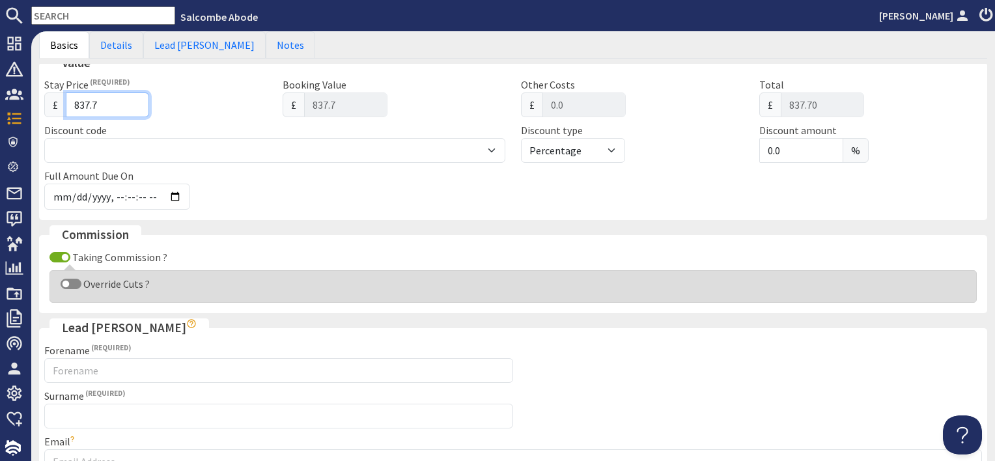
scroll to position [456, 0]
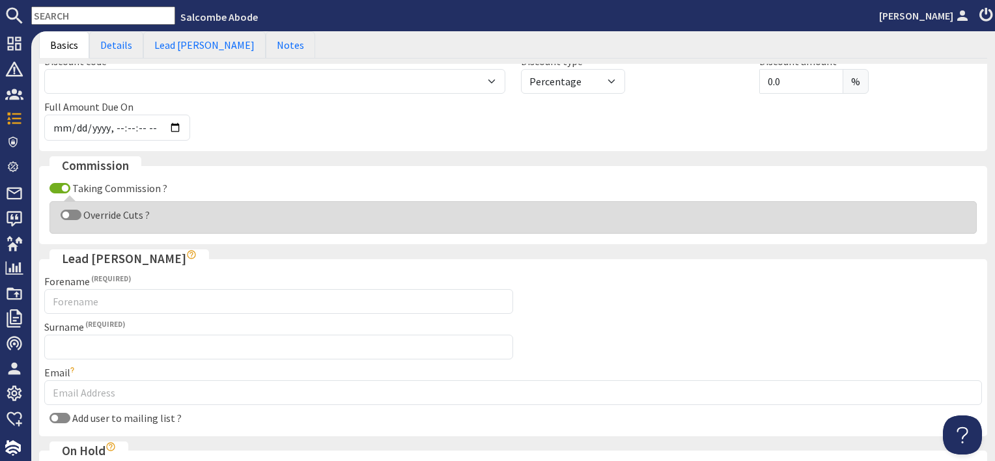
type input "837.7"
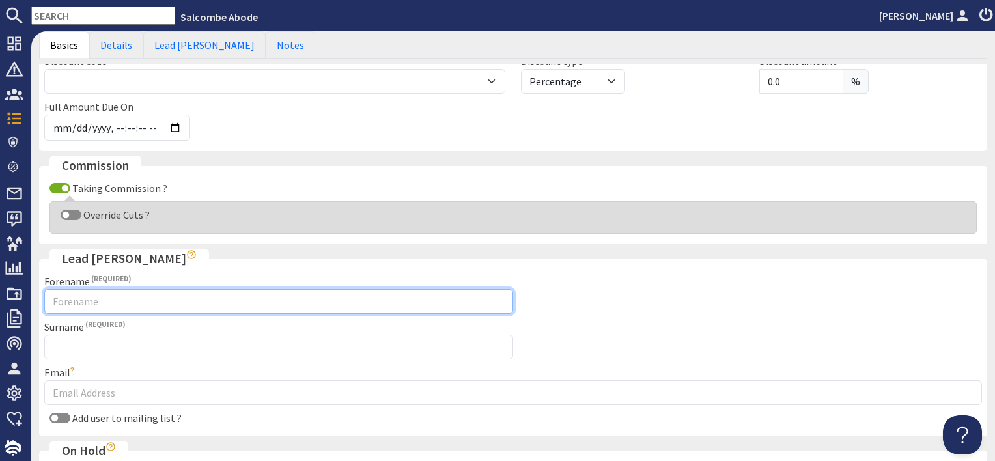
click at [77, 303] on input "Forename" at bounding box center [278, 301] width 469 height 25
type input "[PERSON_NAME]"
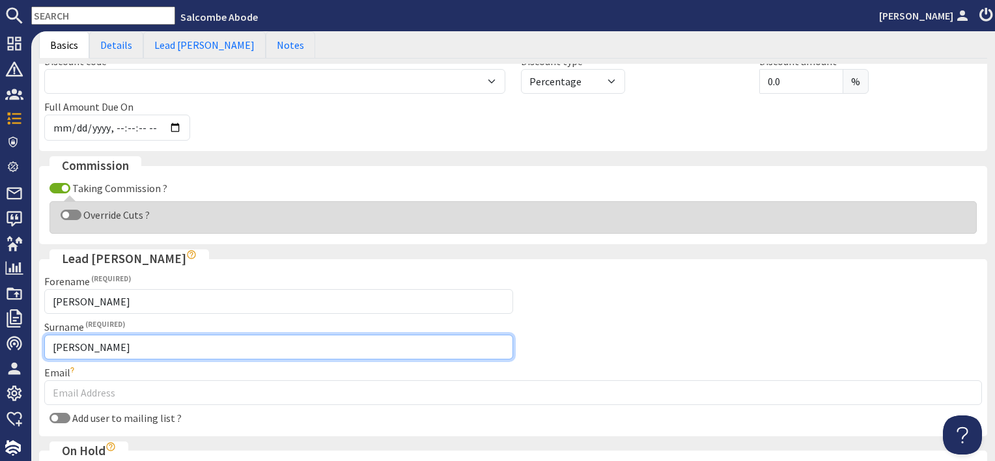
type input "[PERSON_NAME]"
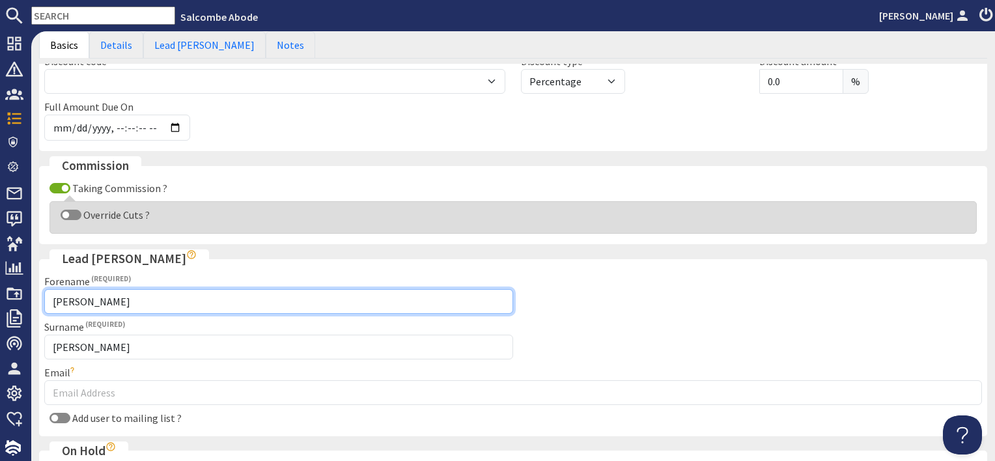
click at [137, 297] on input "[PERSON_NAME]" at bounding box center [278, 301] width 469 height 25
type input "[PERSON_NAME]"
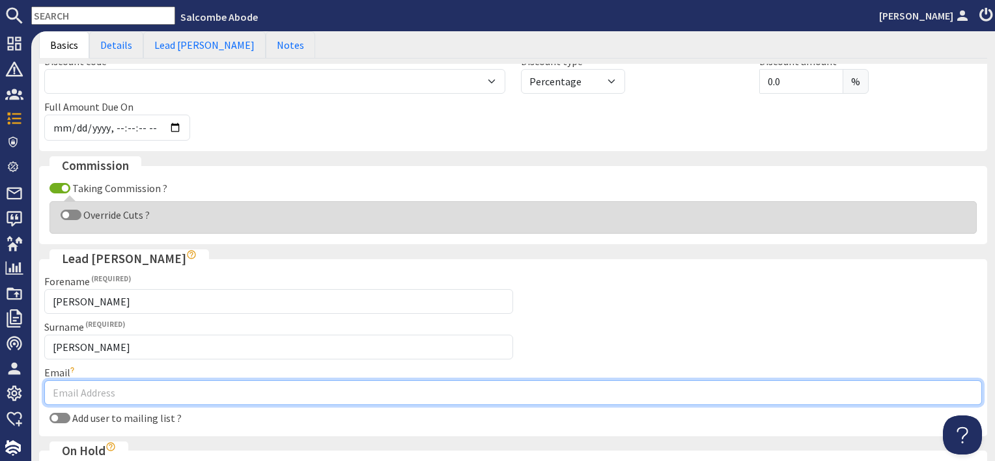
click at [105, 395] on input "Email" at bounding box center [512, 392] width 937 height 25
type input "[EMAIL_ADDRESS][DOMAIN_NAME]"
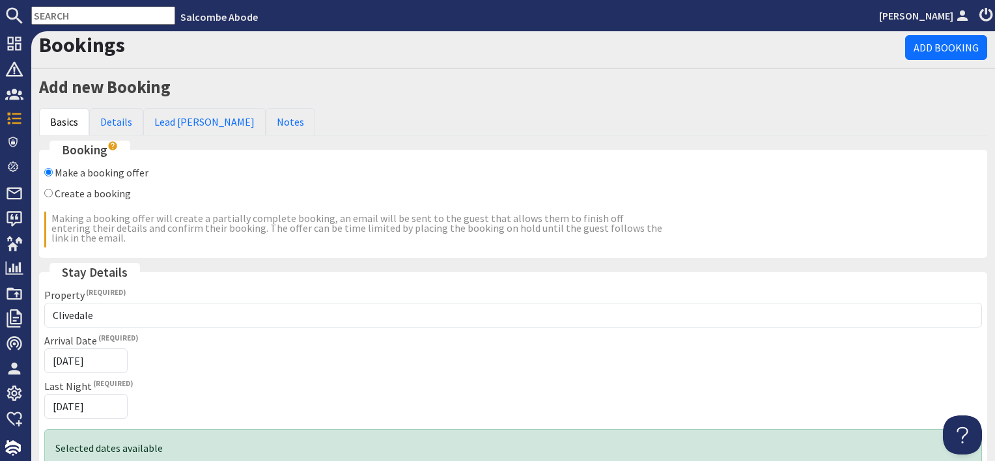
scroll to position [0, 0]
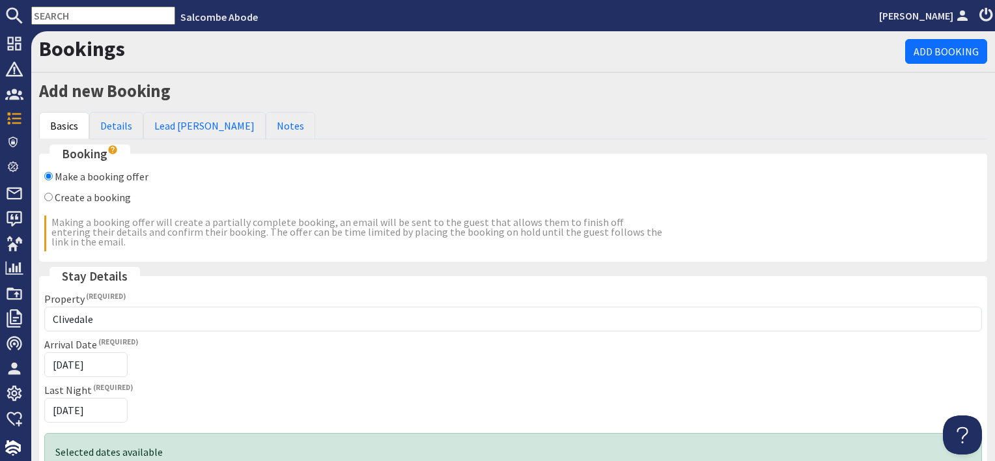
click at [96, 191] on label "Create a booking" at bounding box center [93, 197] width 76 height 13
click at [53, 193] on input "Create a booking" at bounding box center [48, 197] width 8 height 8
radio input "true"
checkbox input "false"
click at [118, 133] on link "Details" at bounding box center [116, 125] width 54 height 27
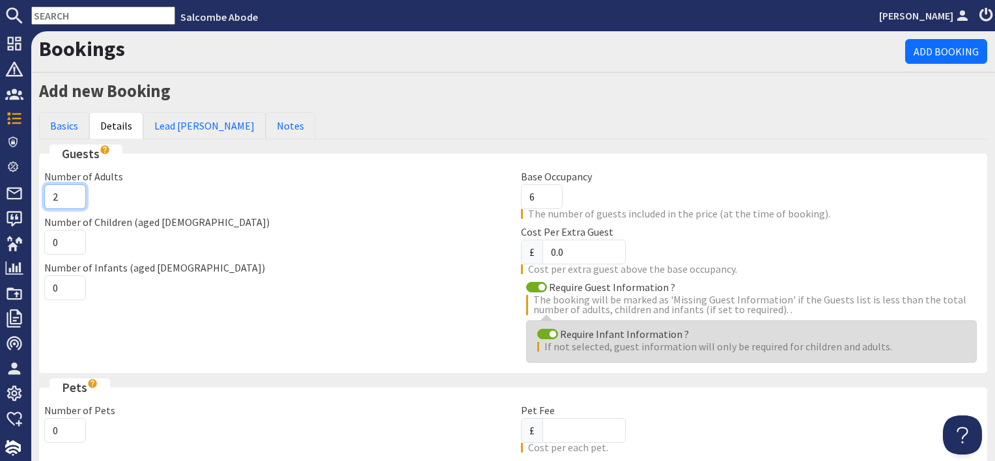
click at [73, 191] on input "2" at bounding box center [65, 196] width 42 height 25
type input "3"
click at [73, 191] on input "3" at bounding box center [65, 196] width 42 height 25
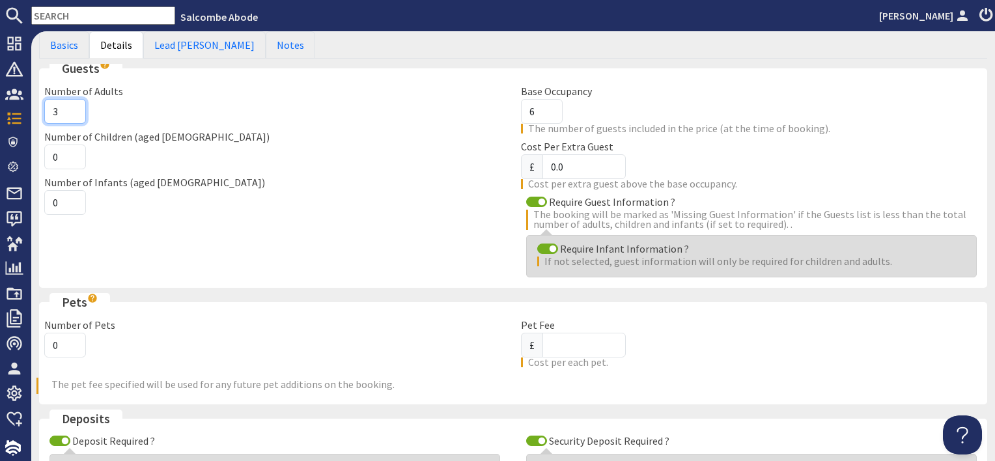
scroll to position [195, 0]
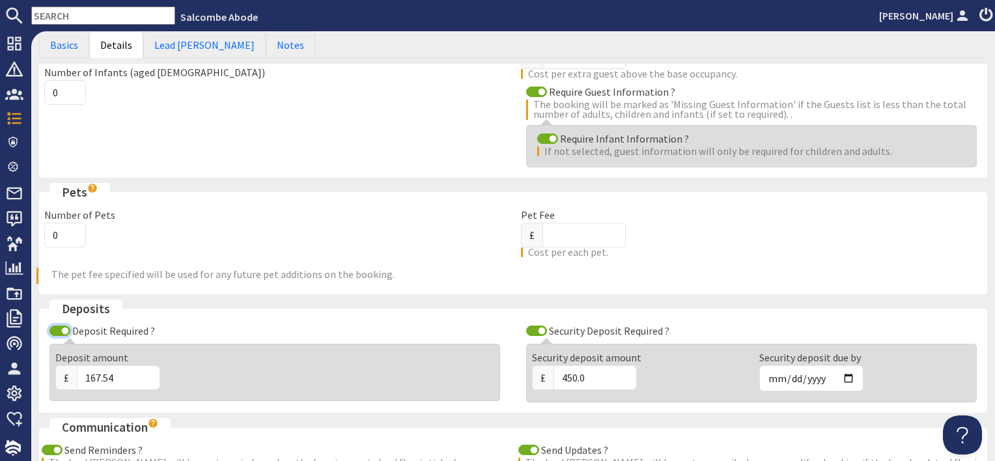
click at [52, 329] on input "Deposit Required ?" at bounding box center [59, 330] width 21 height 10
checkbox input "false"
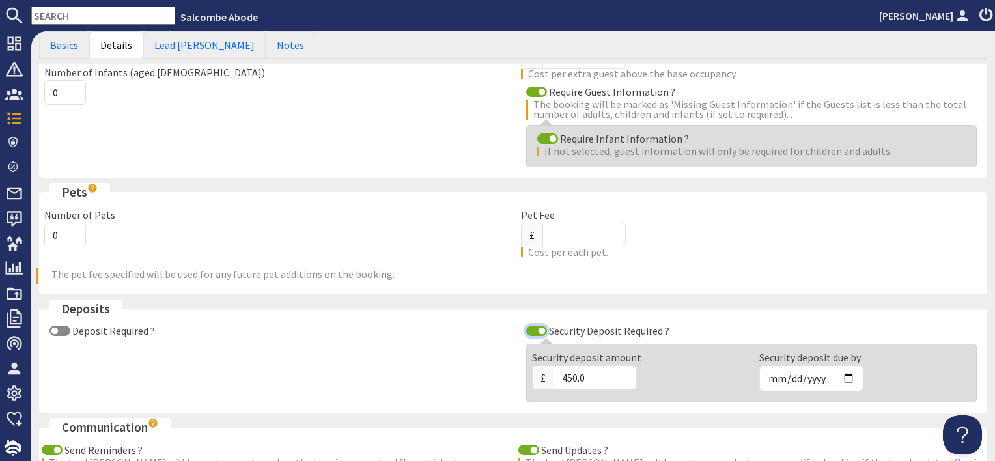
click at [534, 330] on input "Security Deposit Required ?" at bounding box center [536, 330] width 21 height 10
checkbox input "false"
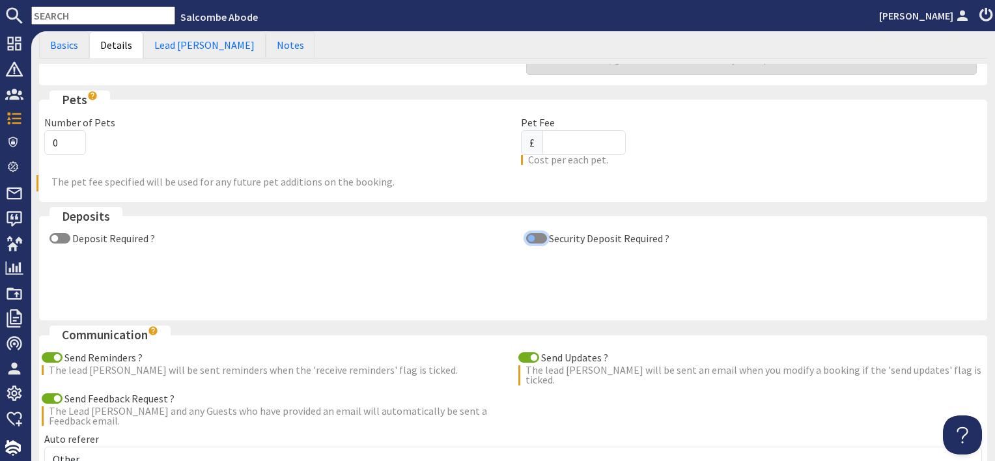
scroll to position [391, 0]
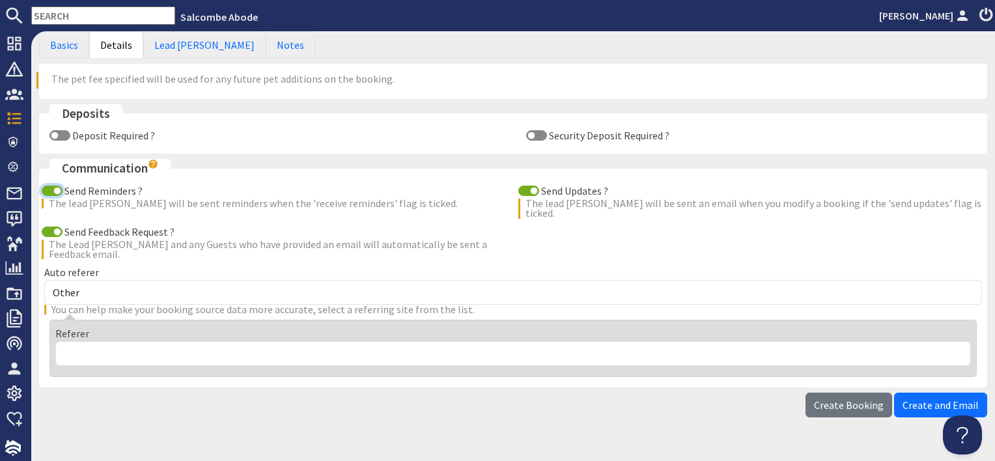
click at [52, 189] on input "Send Reminders ?" at bounding box center [52, 191] width 21 height 10
checkbox input "false"
click at [53, 227] on input "Send Feedback Request ?" at bounding box center [52, 232] width 21 height 10
checkbox input "false"
click at [523, 187] on input "Send Updates ?" at bounding box center [528, 191] width 21 height 10
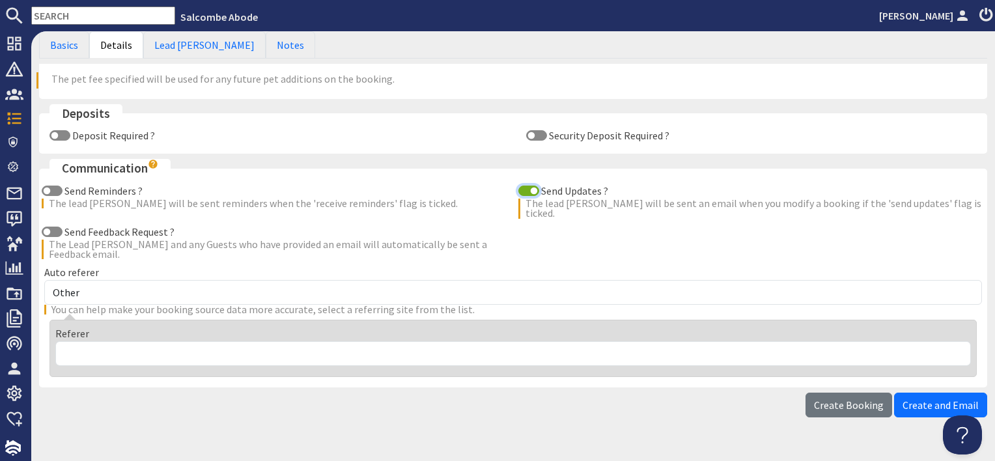
checkbox input "false"
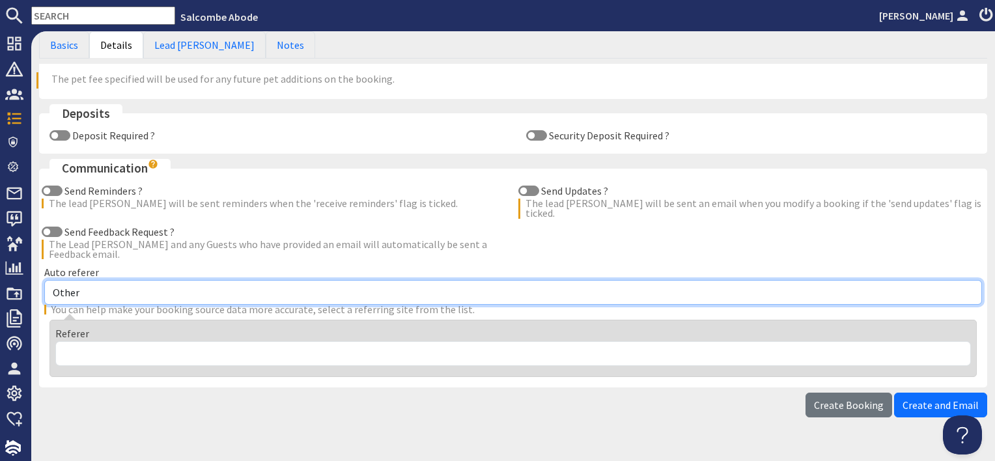
click at [97, 286] on select "Other Aber Cottage and Retreat Abritel Airbnb [PERSON_NAME] House A Moment Of S…" at bounding box center [512, 292] width 937 height 25
select select "17"
click at [44, 280] on select "Other Aber Cottage and Retreat Abritel Airbnb [PERSON_NAME] House A Moment Of S…" at bounding box center [512, 292] width 937 height 25
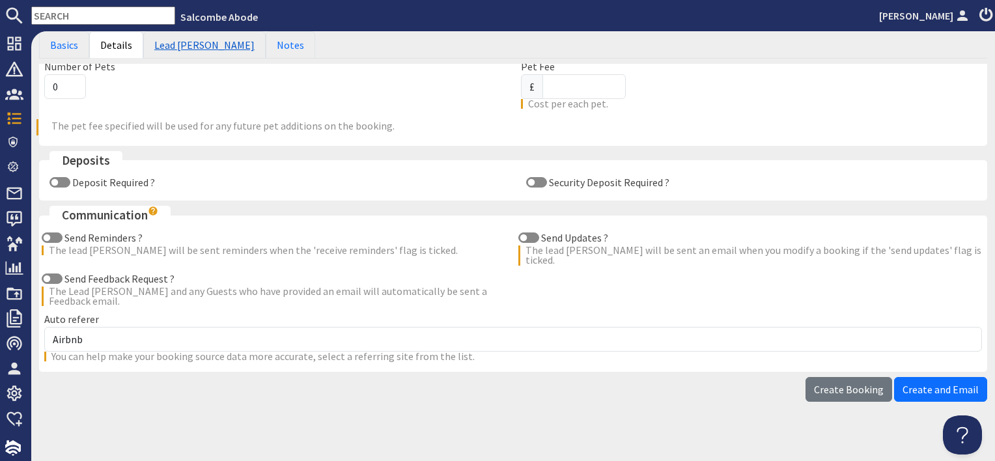
drag, startPoint x: 187, startPoint y: 44, endPoint x: 176, endPoint y: 96, distance: 53.4
click at [187, 44] on link "Lead [PERSON_NAME]" at bounding box center [204, 44] width 122 height 27
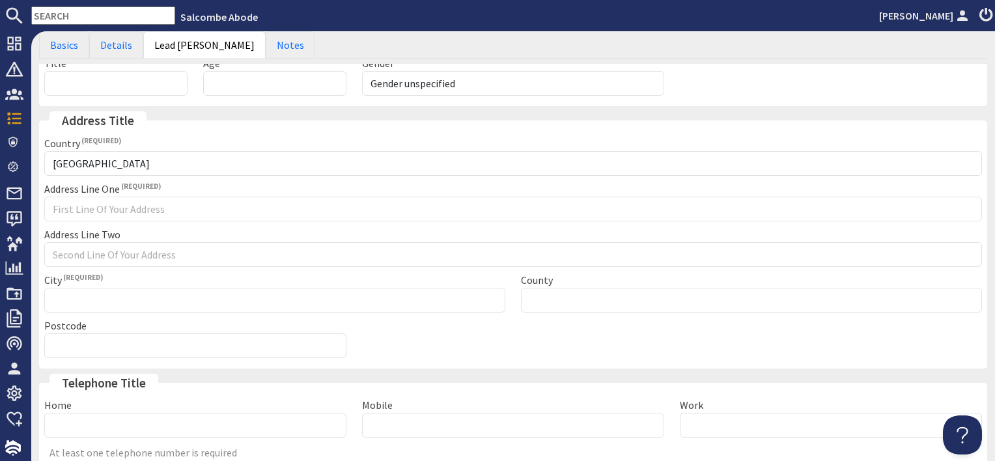
scroll to position [94, 0]
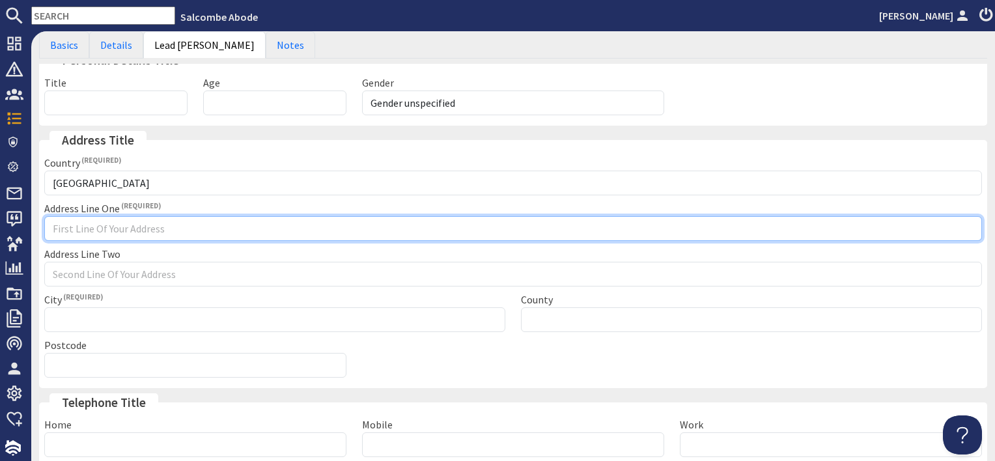
click at [107, 223] on input "Address Line One" at bounding box center [512, 228] width 937 height 25
type input "Channel booking"
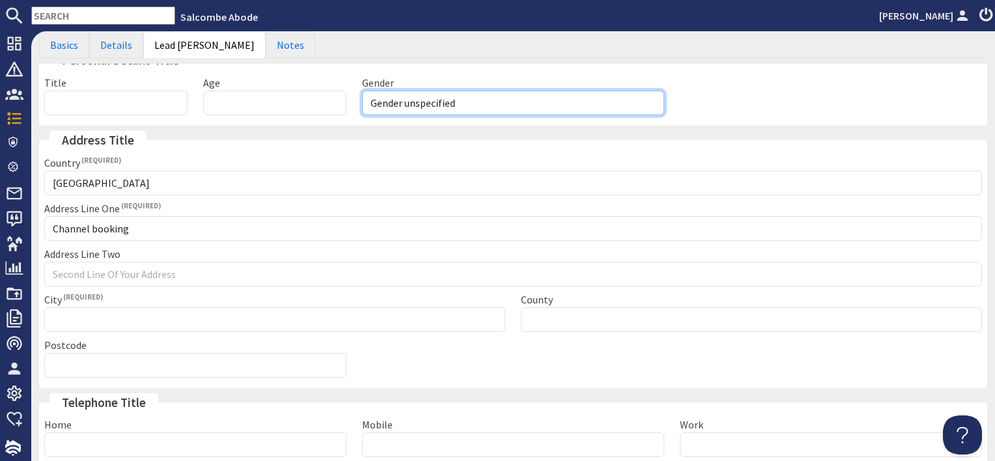
type input "c"
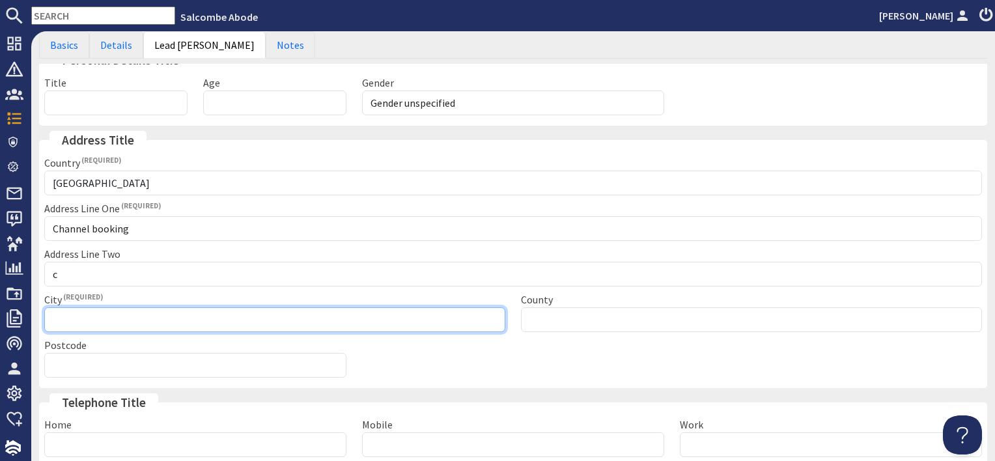
type input "Channel booking"
type input "Please select"
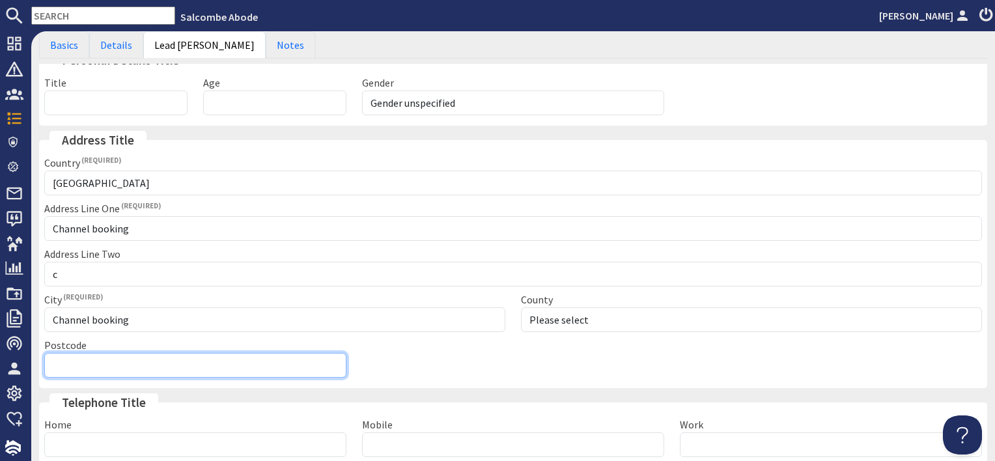
type input "Channel booking"
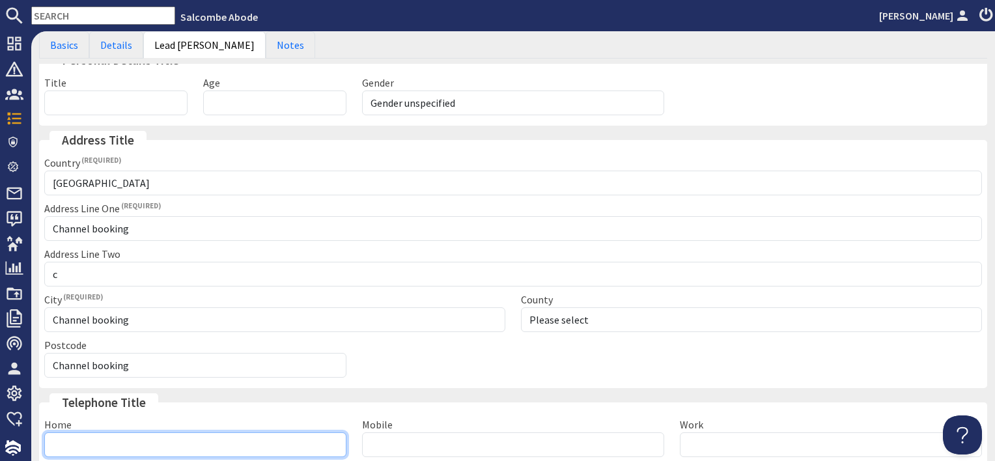
type input "01548800880"
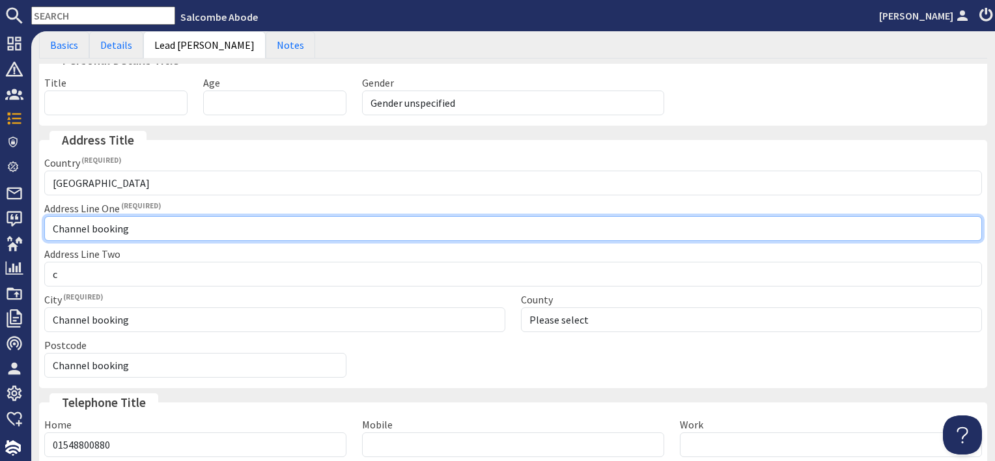
scroll to position [224, 0]
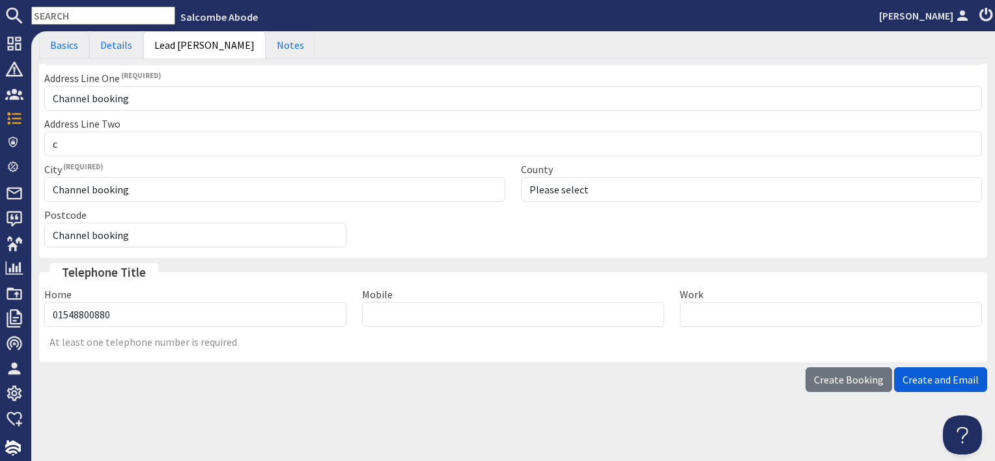
click at [904, 373] on span "Create and Email" at bounding box center [940, 379] width 76 height 13
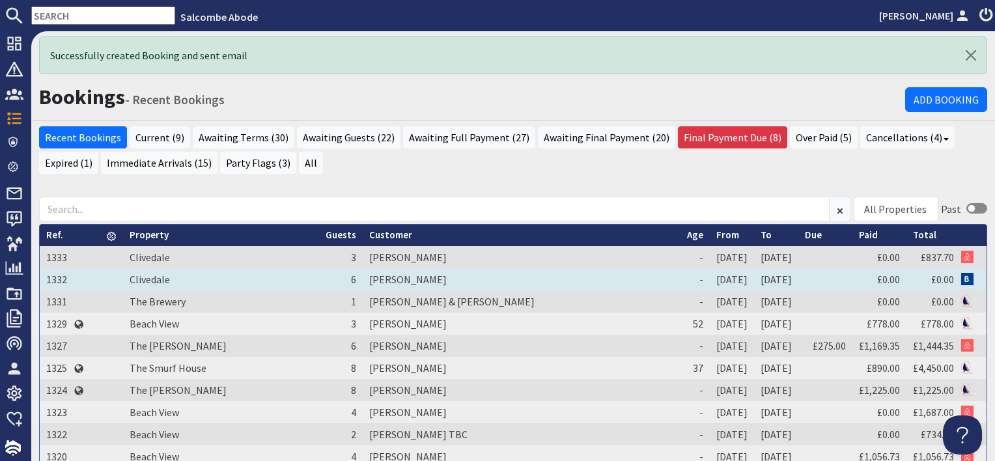
click at [383, 281] on td "[PERSON_NAME]" at bounding box center [522, 279] width 318 height 22
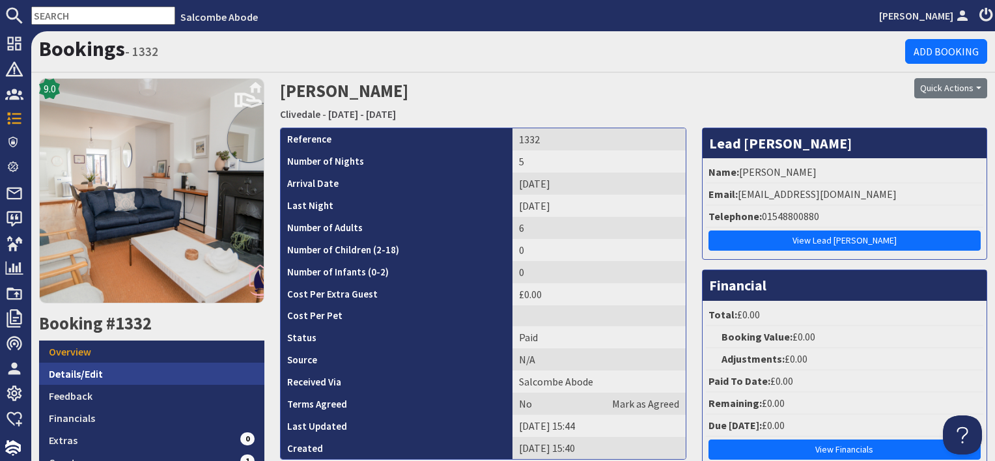
click at [128, 370] on link "Details/Edit" at bounding box center [151, 374] width 225 height 22
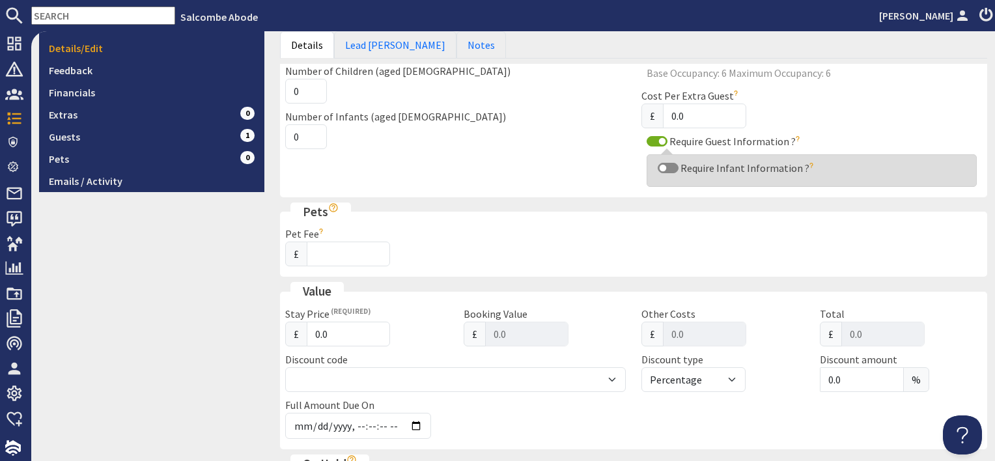
scroll to position [391, 0]
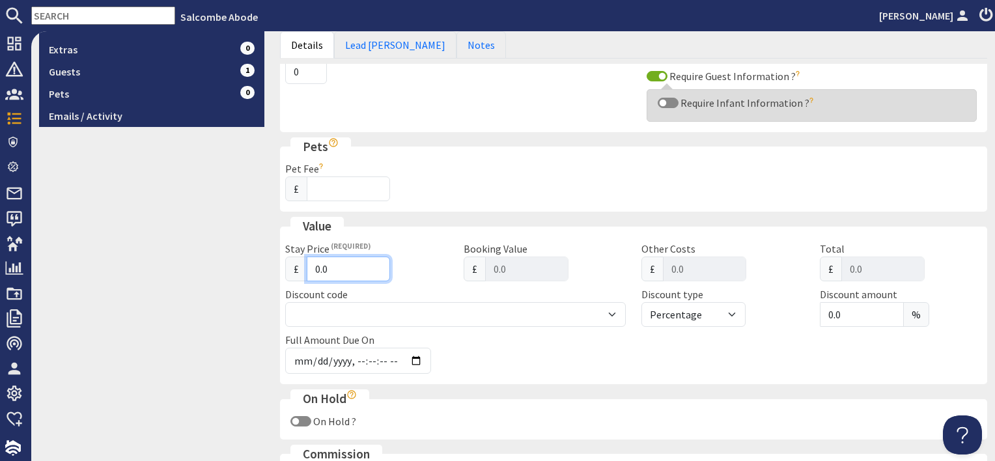
drag, startPoint x: 323, startPoint y: 267, endPoint x: 284, endPoint y: 264, distance: 39.1
click at [285, 264] on div "£ 0.0" at bounding box center [366, 268] width 163 height 25
type input "2"
type input "2.00"
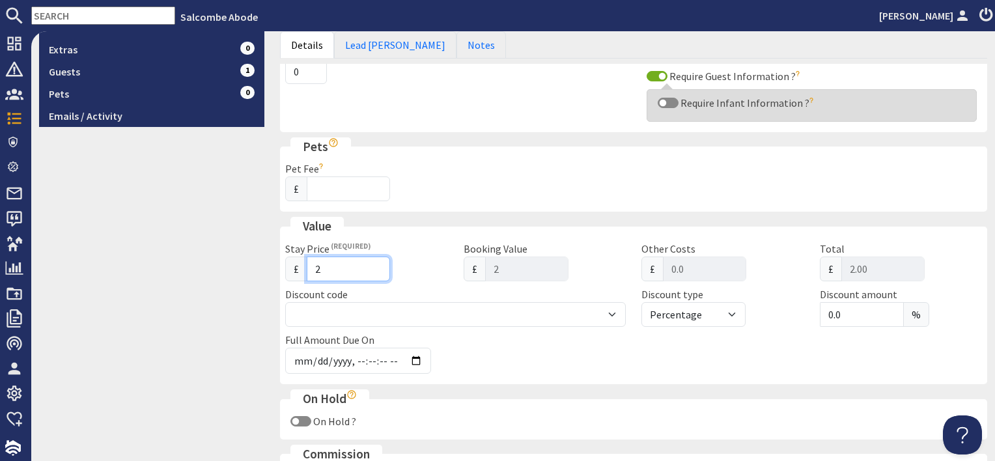
type input "20"
type input "20.00"
type input "206"
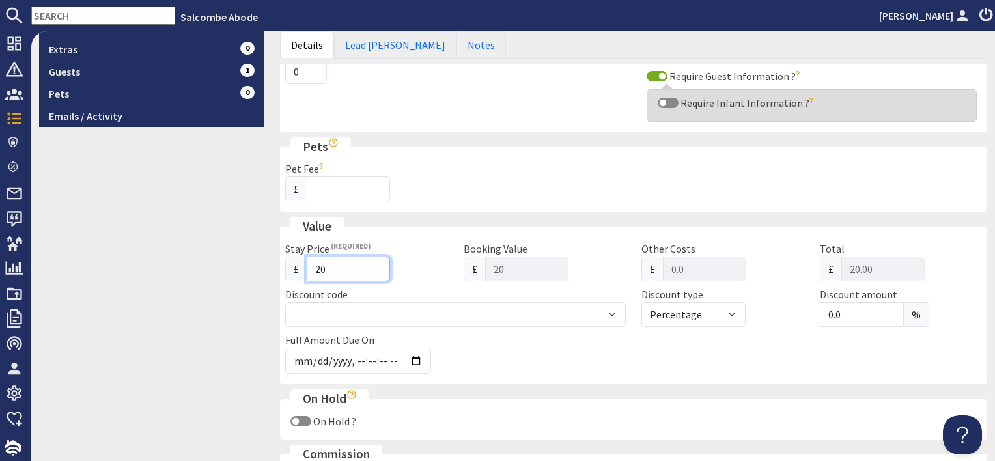
type input "206.00"
type input "2064"
type input "2064.00"
type input "2064.1"
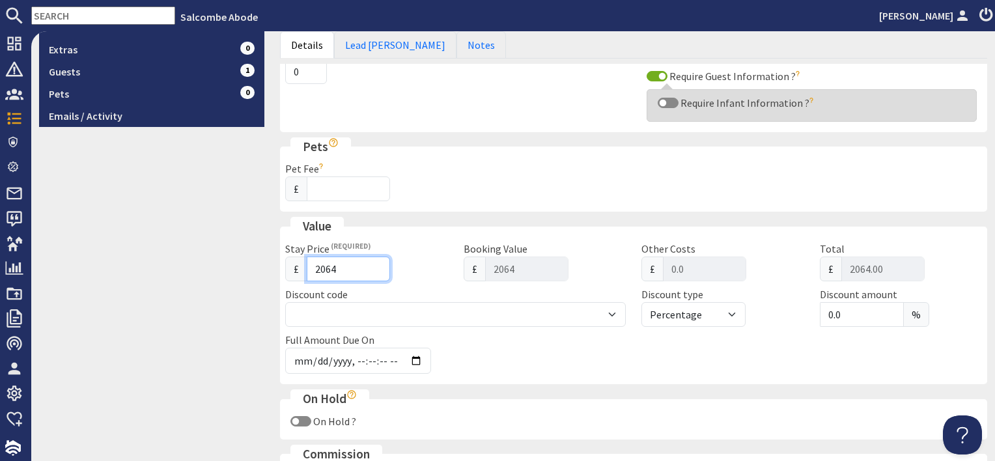
type input "2064.1"
type input "2064.10"
type input "2064.15"
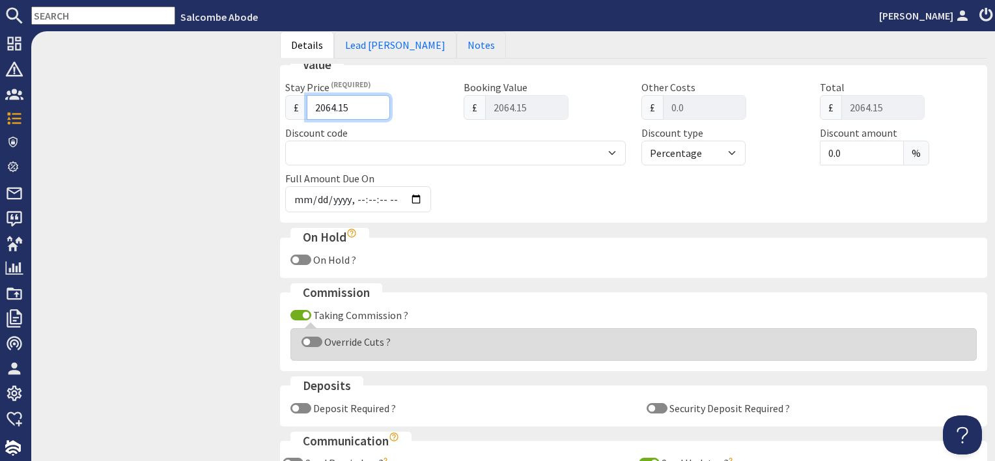
scroll to position [737, 0]
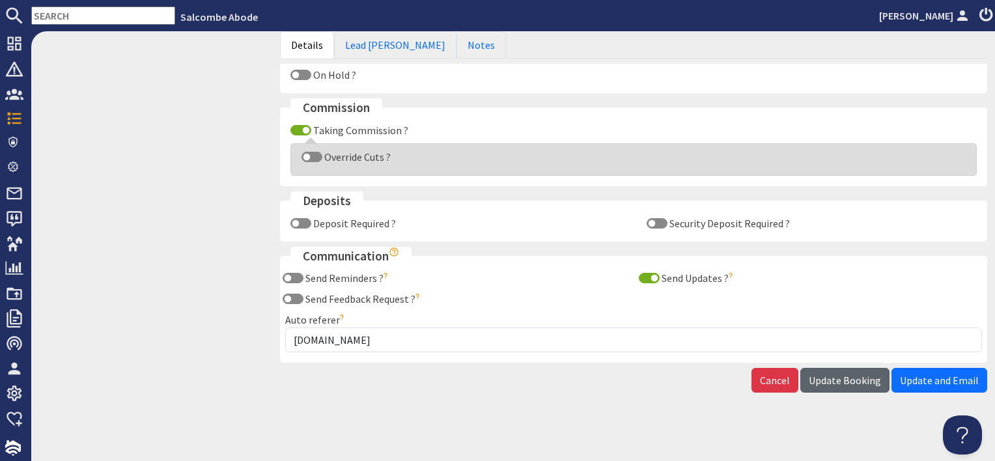
type input "2064.15"
click at [853, 381] on span "Update Booking" at bounding box center [844, 380] width 72 height 13
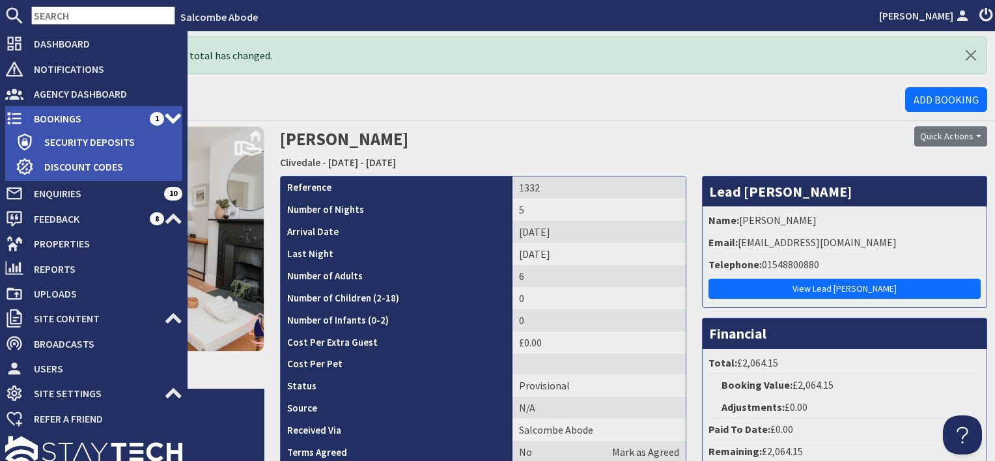
click at [59, 117] on span "Bookings" at bounding box center [86, 118] width 126 height 21
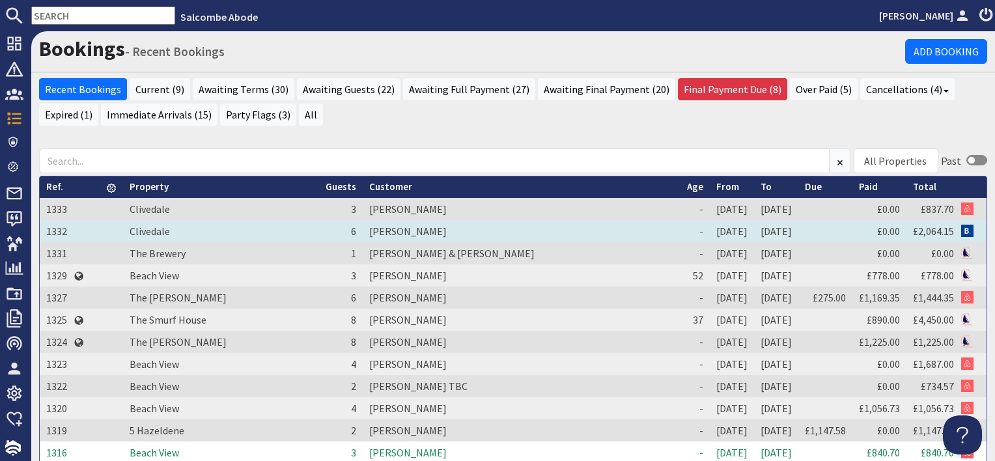
click at [369, 228] on td "[PERSON_NAME]" at bounding box center [522, 231] width 318 height 22
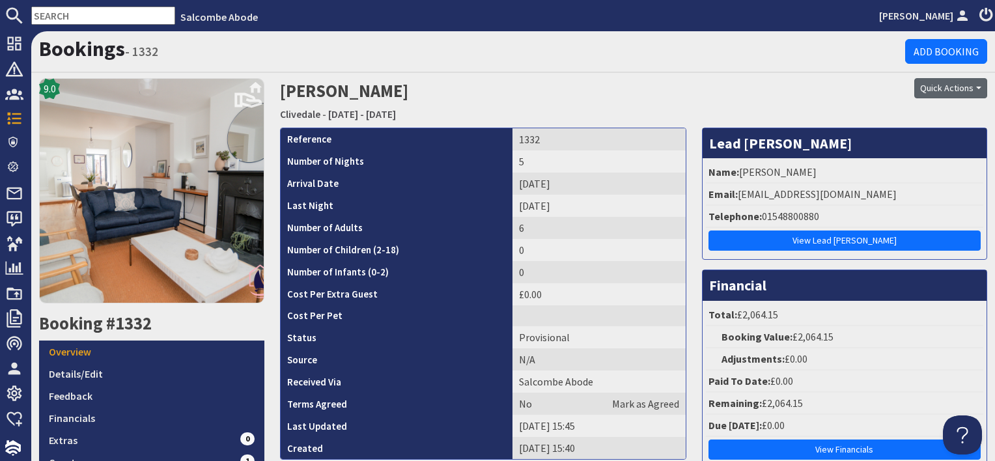
click at [960, 87] on button "Quick Actions" at bounding box center [950, 88] width 73 height 20
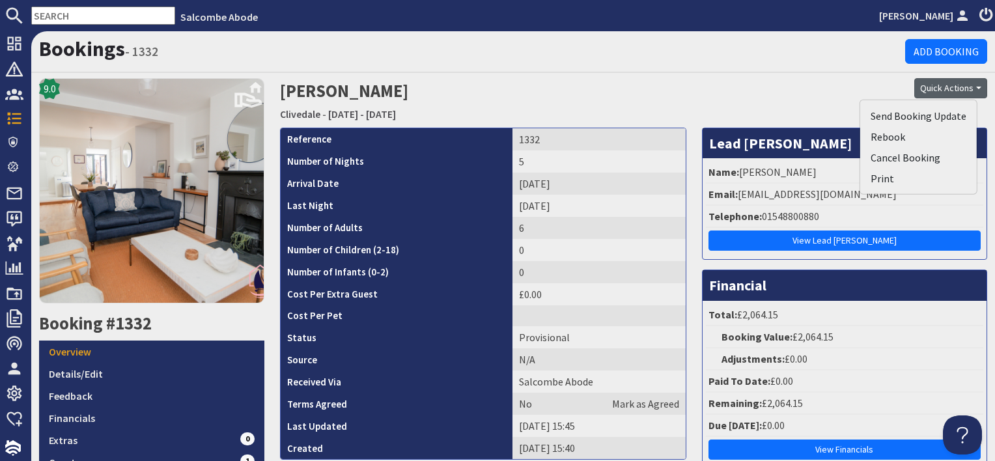
click at [808, 98] on div "Quick Actions Send Booking Update Rebook Cancel Booking Print" at bounding box center [874, 102] width 241 height 49
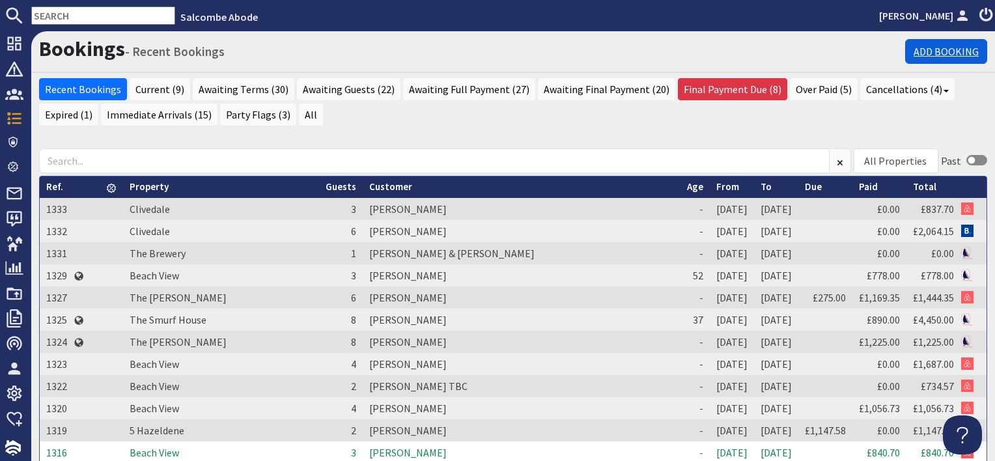
drag, startPoint x: 935, startPoint y: 53, endPoint x: 925, endPoint y: 59, distance: 12.3
click at [935, 53] on link "Add Booking" at bounding box center [946, 51] width 82 height 25
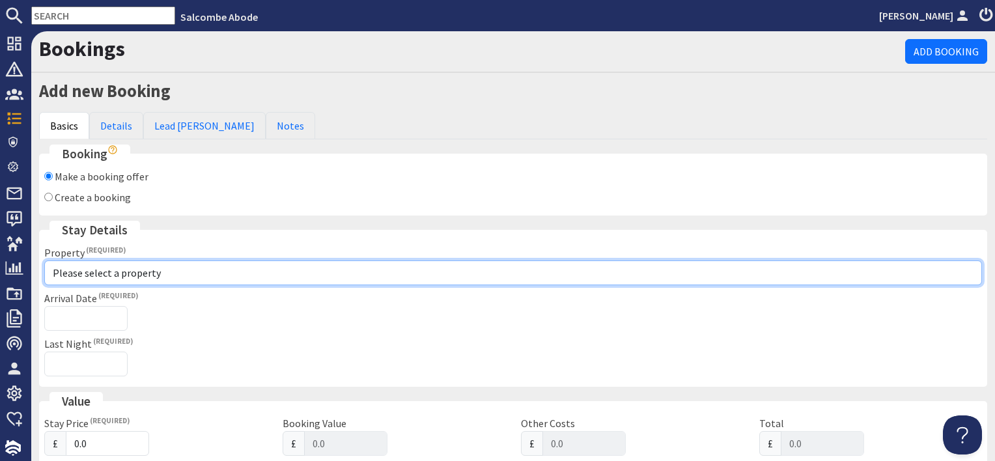
click at [122, 276] on select "Please select a property [GEOGRAPHIC_DATA] [GEOGRAPHIC_DATA] [GEOGRAPHIC_DATA] …" at bounding box center [512, 272] width 937 height 25
select select "773"
click at [44, 260] on select "Please select a property [GEOGRAPHIC_DATA] [GEOGRAPHIC_DATA] [GEOGRAPHIC_DATA] …" at bounding box center [512, 272] width 937 height 25
checkbox input "true"
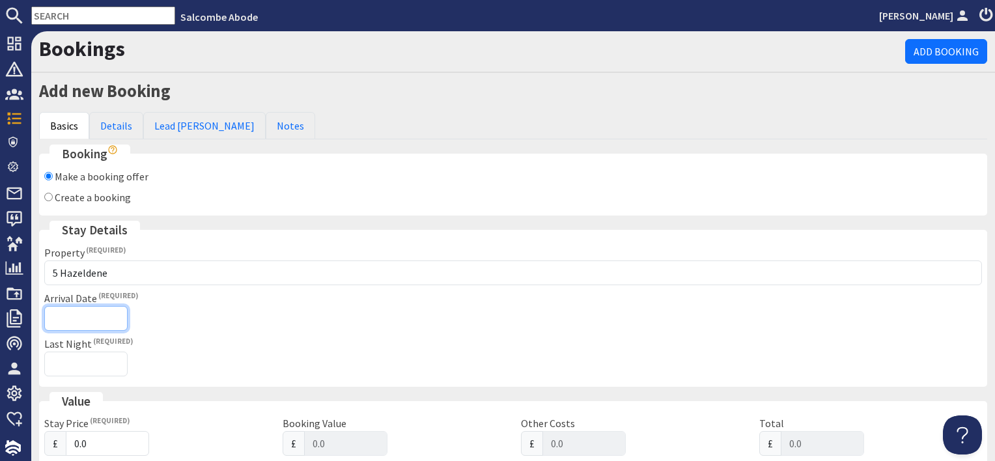
click at [95, 314] on input "Arrival Date" at bounding box center [85, 318] width 83 height 25
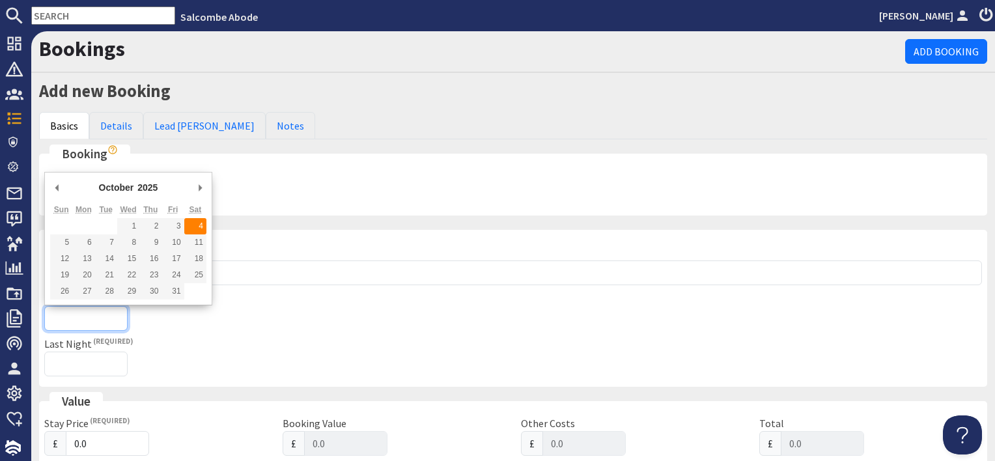
type input "[DATE]"
type input "[DATE]T23:59:59"
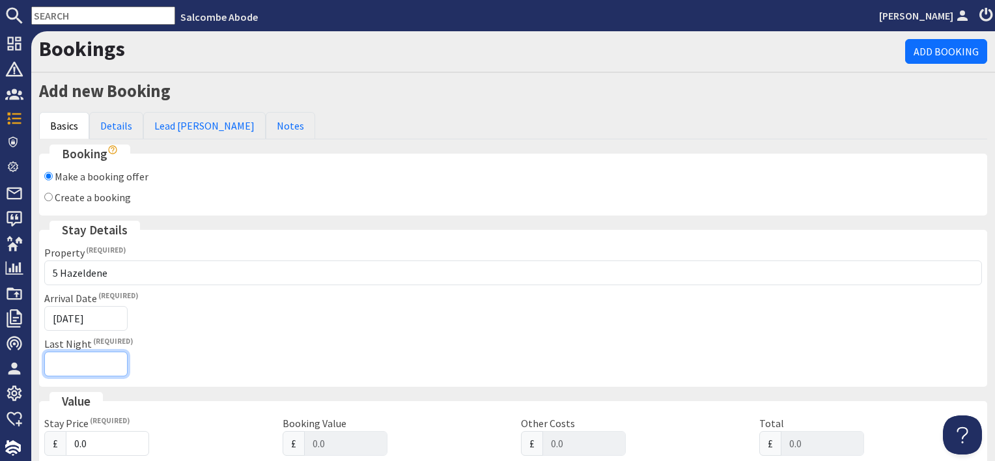
click at [79, 367] on input "Last Night" at bounding box center [85, 364] width 83 height 25
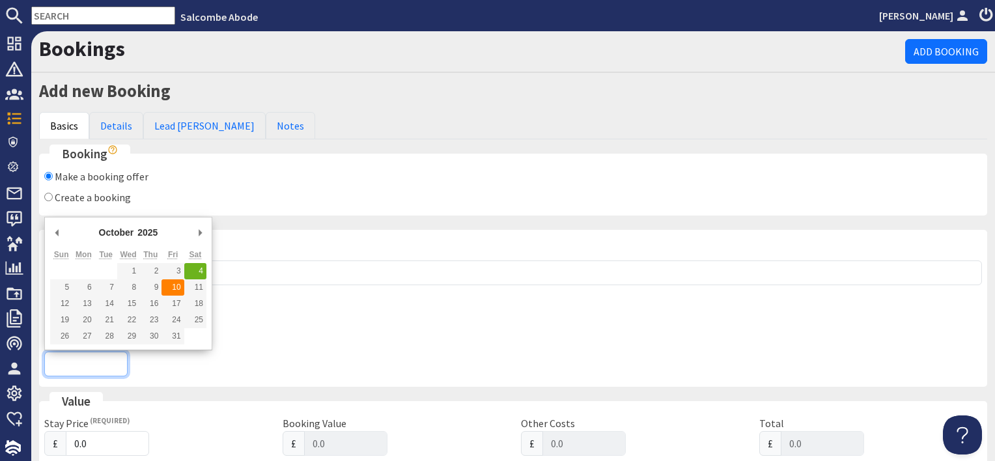
type input "[DATE]"
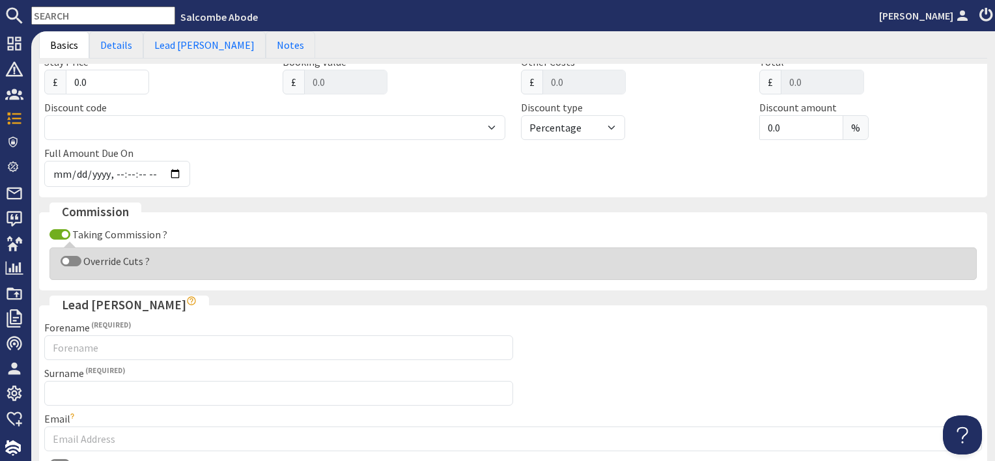
scroll to position [521, 0]
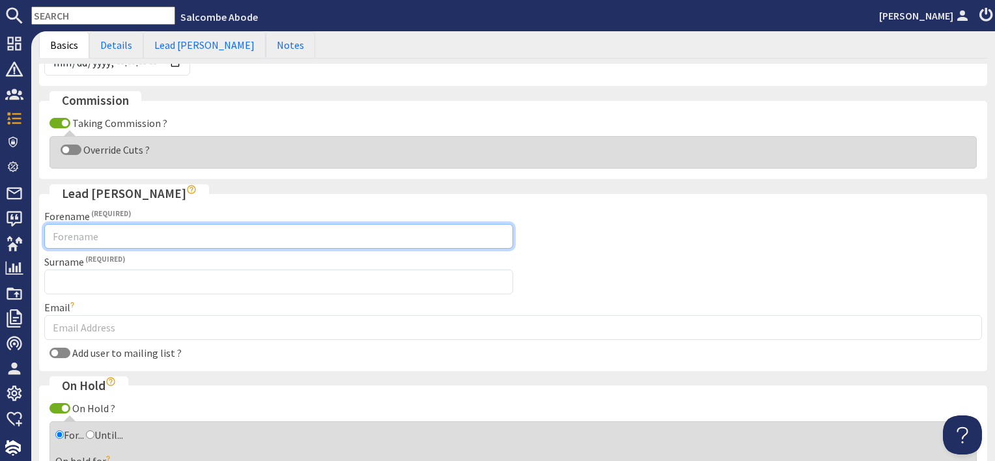
click at [97, 230] on input "Forename" at bounding box center [278, 236] width 469 height 25
type input "[PERSON_NAME]"
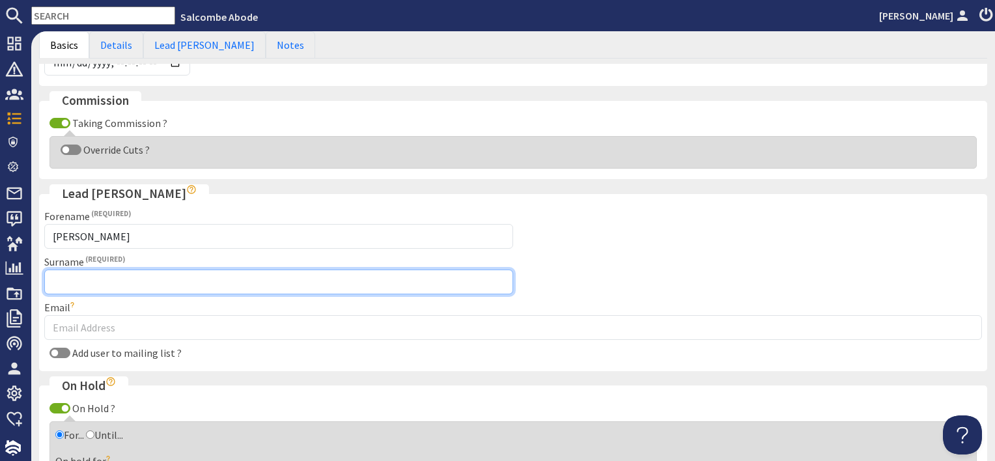
type input "Bury (Owner Booking)"
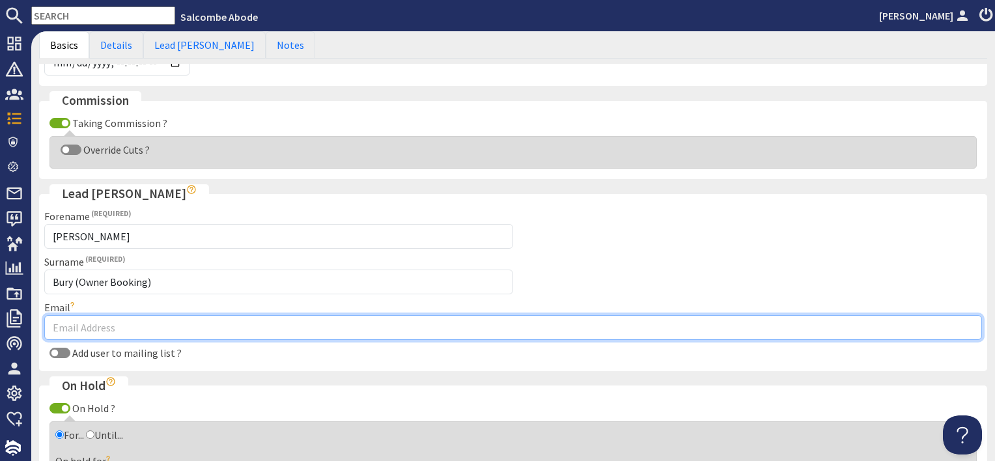
type input "[EMAIL_ADDRESS][DOMAIN_NAME]"
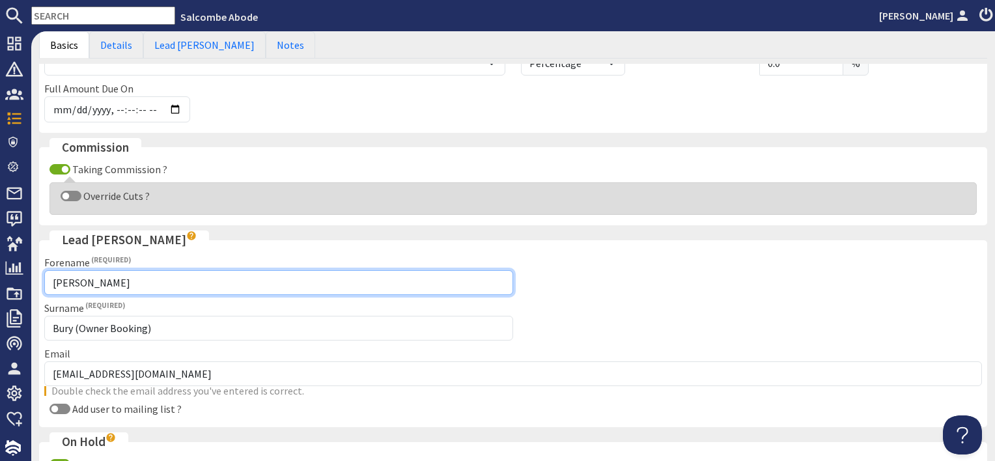
scroll to position [557, 0]
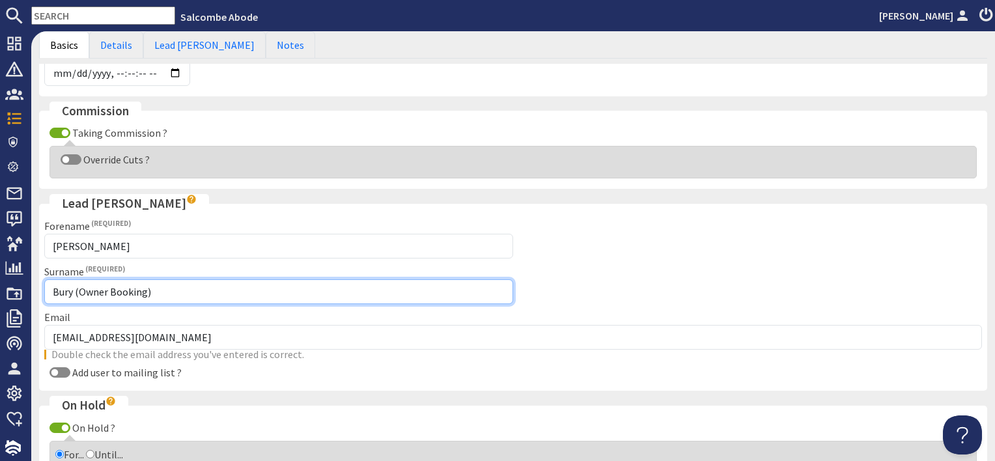
click at [144, 281] on input "Bury (Owner Booking)" at bounding box center [278, 291] width 469 height 25
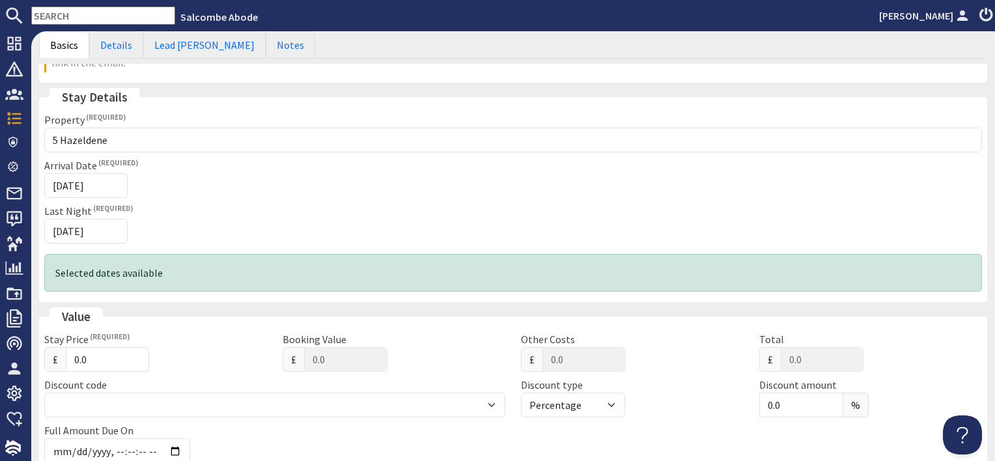
scroll to position [0, 0]
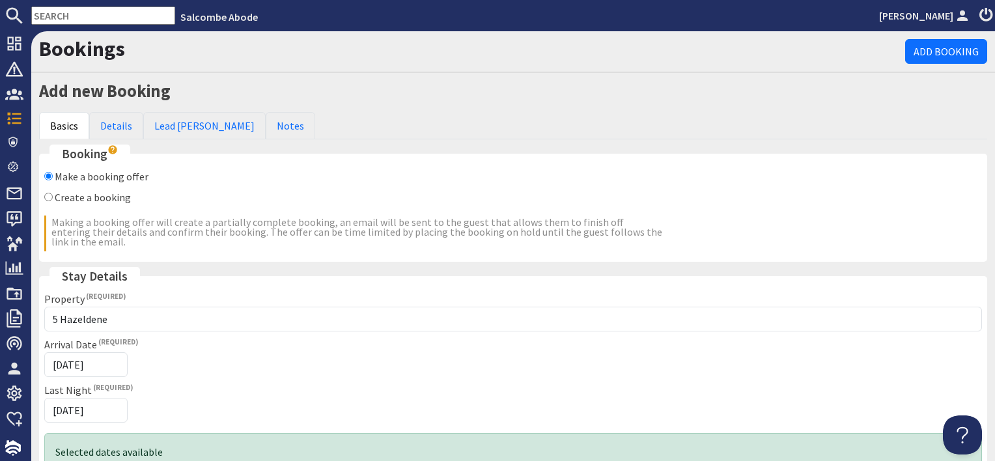
type input "Bury (Owner Booking for [PERSON_NAME] parents)"
click at [94, 197] on label "Create a booking" at bounding box center [93, 197] width 76 height 13
click at [53, 197] on input "Create a booking" at bounding box center [48, 197] width 8 height 8
radio input "true"
checkbox input "false"
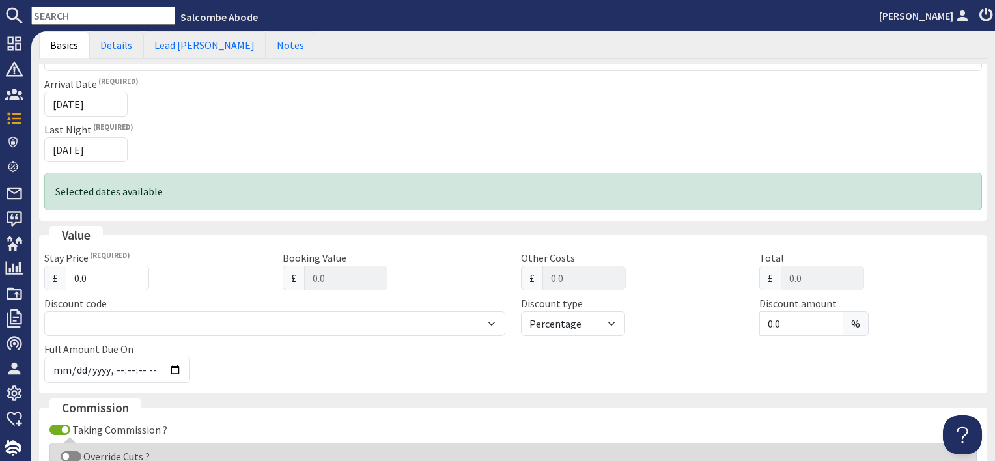
scroll to position [521, 0]
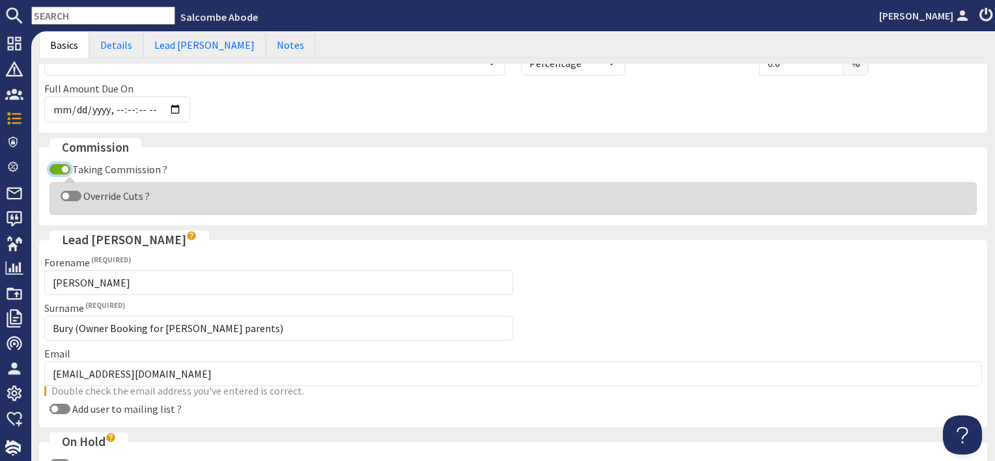
click at [51, 164] on input "Taking Commission ?" at bounding box center [59, 169] width 21 height 10
checkbox input "false"
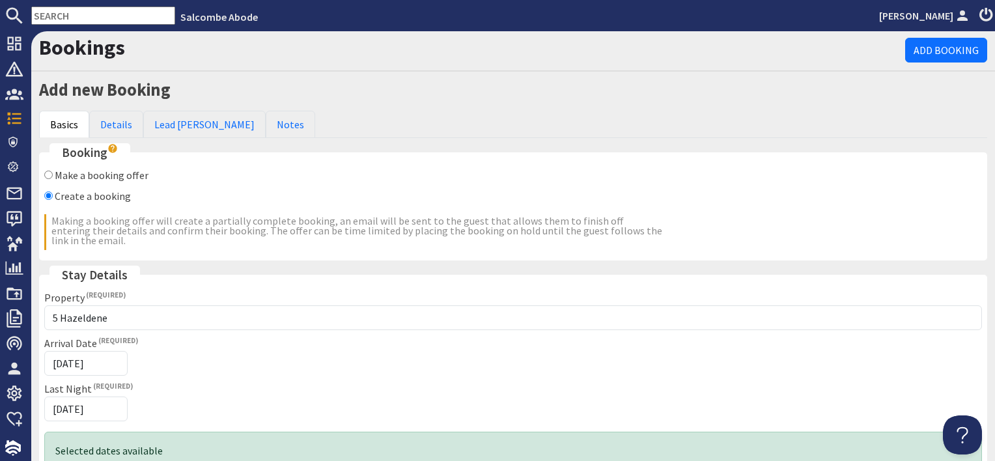
scroll to position [0, 0]
click at [113, 124] on link "Details" at bounding box center [116, 125] width 54 height 27
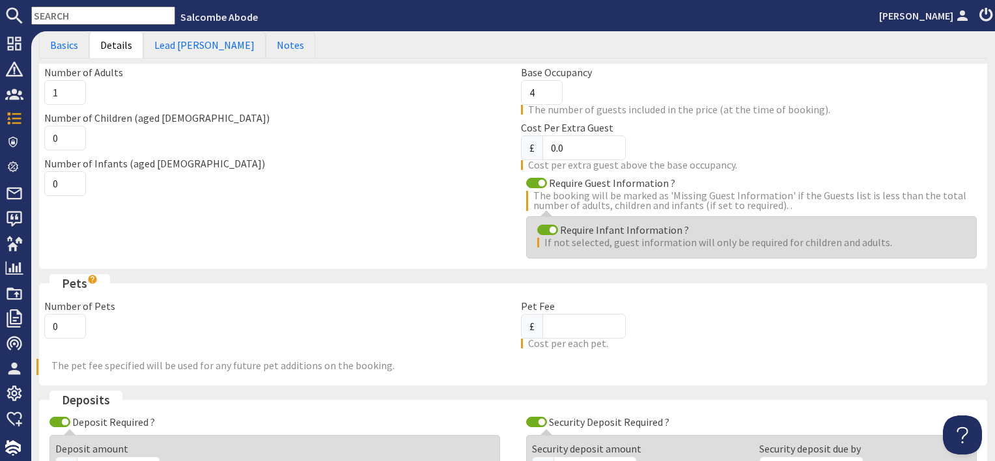
scroll to position [195, 0]
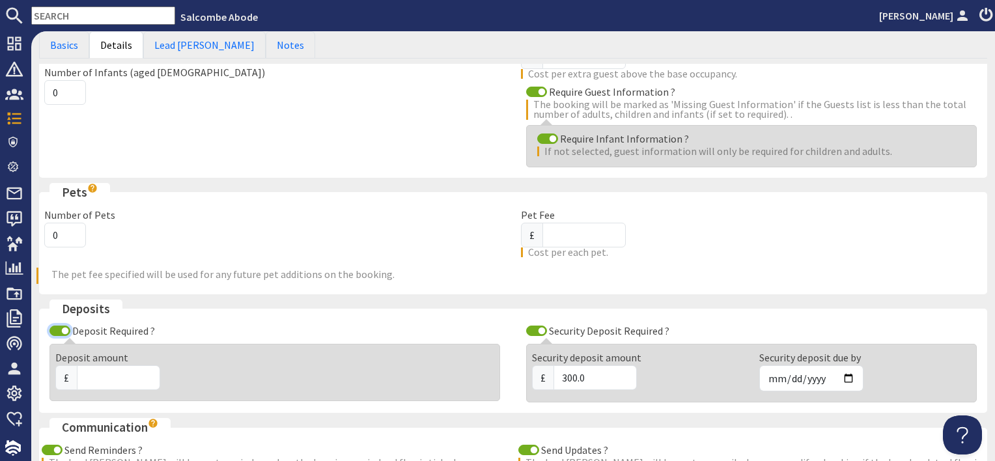
click at [64, 325] on input "Deposit Required ?" at bounding box center [59, 330] width 21 height 10
checkbox input "false"
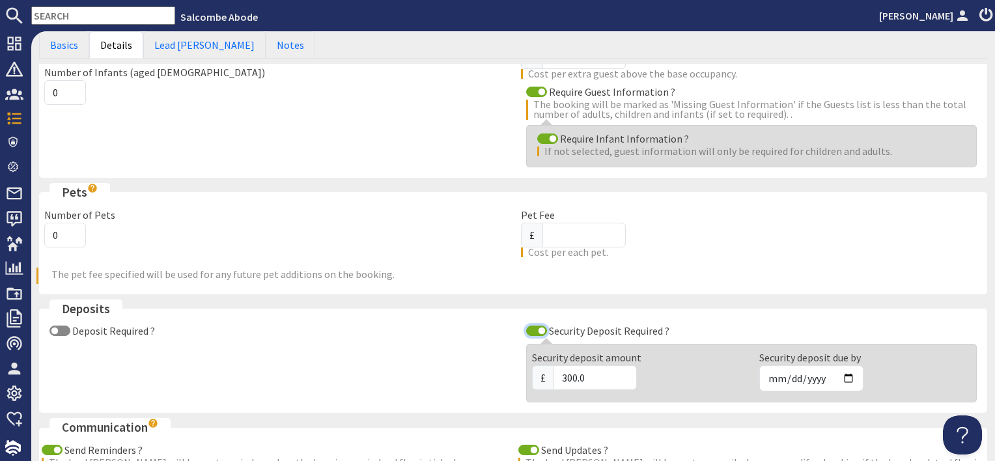
click at [531, 326] on input "Security Deposit Required ?" at bounding box center [536, 330] width 21 height 10
checkbox input "false"
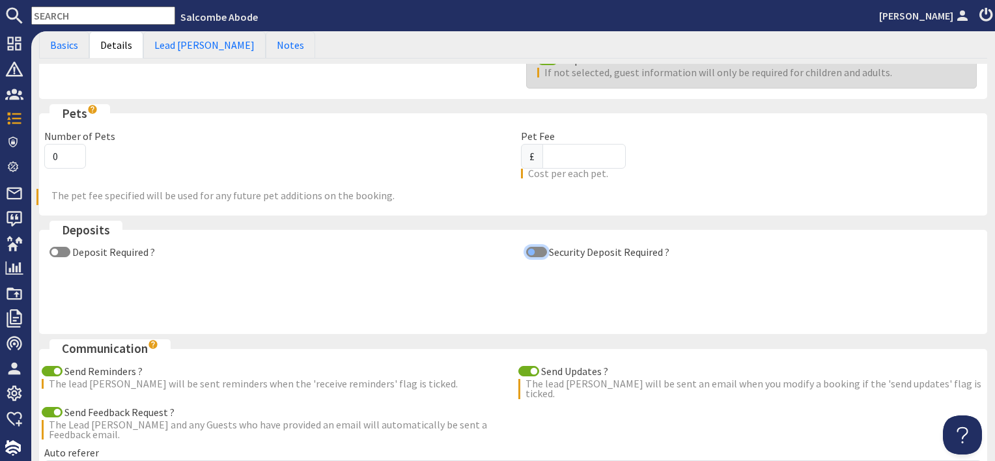
scroll to position [391, 0]
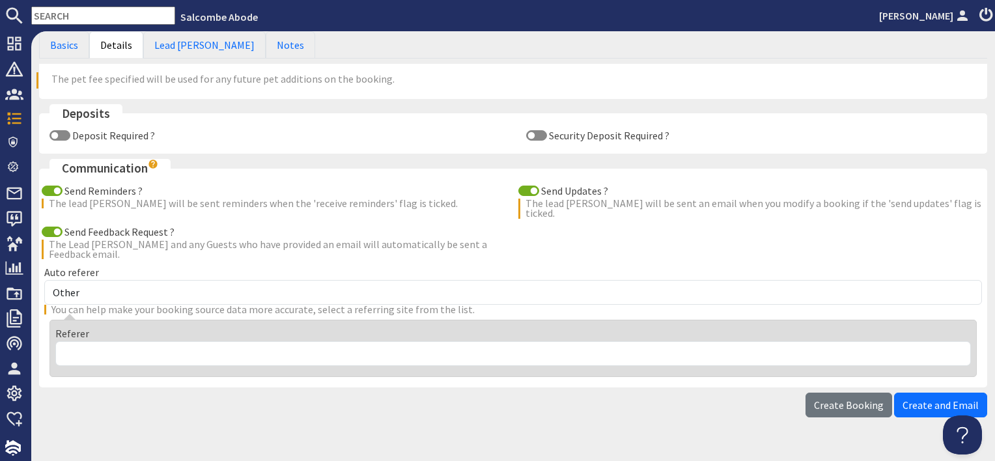
click at [519, 251] on div "Send Reminders ? The lead [PERSON_NAME] will be sent reminders when the 'receiv…" at bounding box center [512, 282] width 953 height 199
click at [525, 186] on input "Send Updates ?" at bounding box center [528, 191] width 21 height 10
checkbox input "false"
click at [50, 186] on input "Send Reminders ?" at bounding box center [52, 191] width 21 height 10
checkbox input "false"
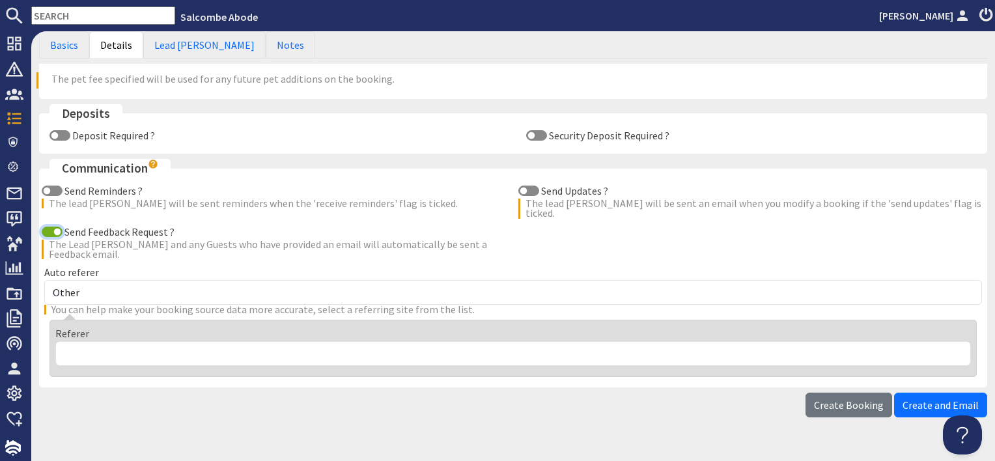
click at [53, 227] on input "Send Feedback Request ?" at bounding box center [52, 232] width 21 height 10
checkbox input "false"
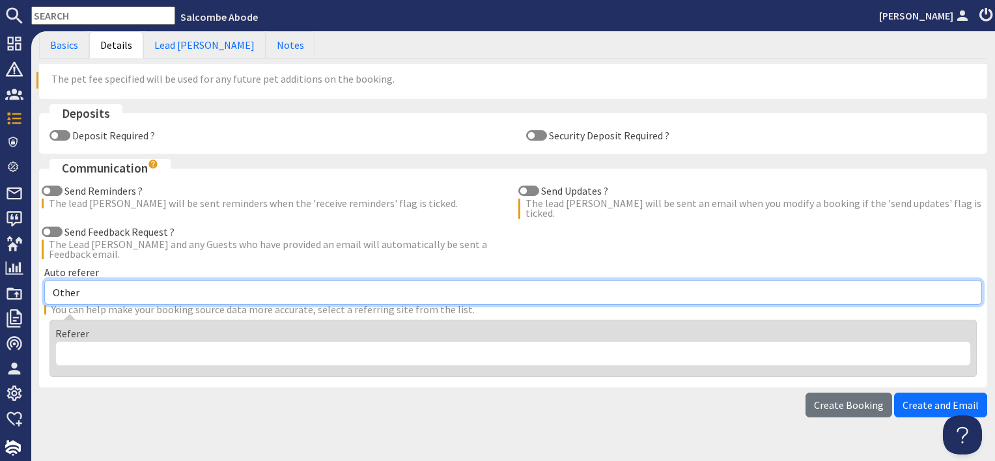
click at [100, 281] on select "Other Aber Cottage and Retreat Abritel Airbnb [PERSON_NAME] House A Moment Of S…" at bounding box center [512, 292] width 937 height 25
select select "331"
click at [44, 280] on select "Other Aber Cottage and Retreat Abritel Airbnb [PERSON_NAME] House A Moment Of S…" at bounding box center [512, 292] width 937 height 25
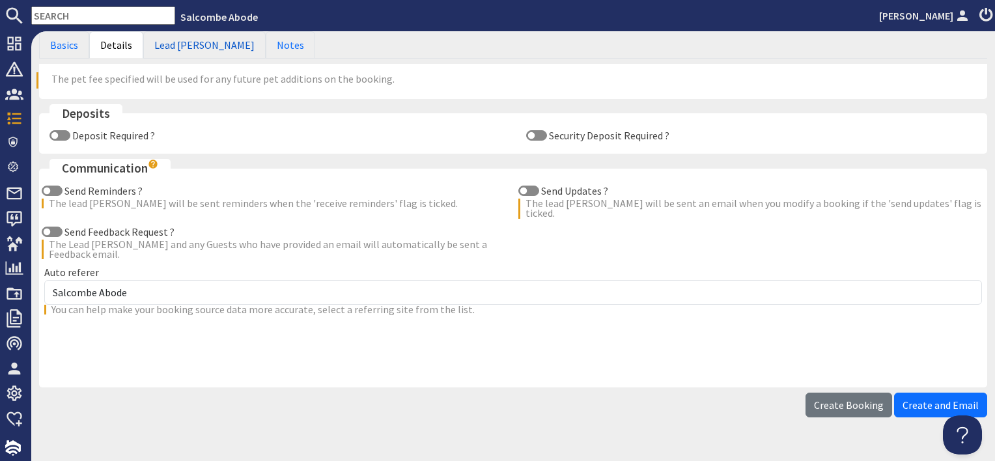
drag, startPoint x: 185, startPoint y: 47, endPoint x: 177, endPoint y: 72, distance: 25.9
click at [185, 47] on link "Lead [PERSON_NAME]" at bounding box center [204, 44] width 122 height 27
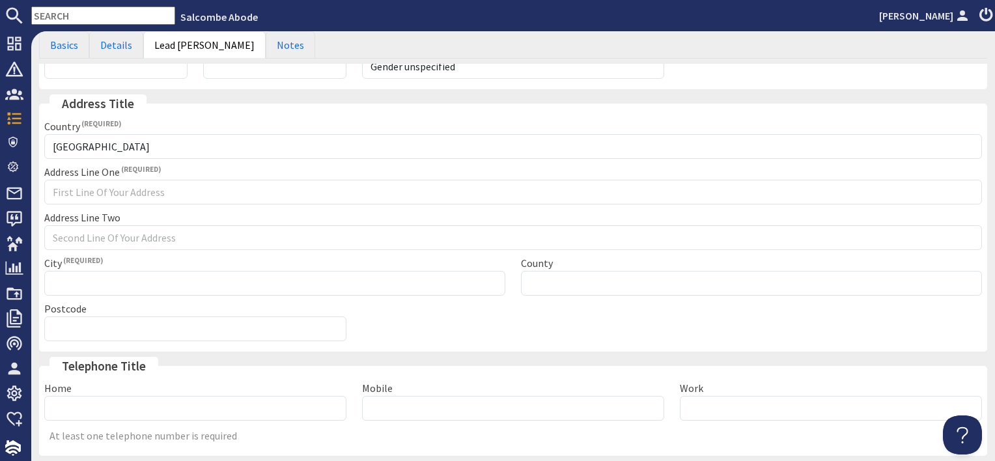
scroll to position [0, 0]
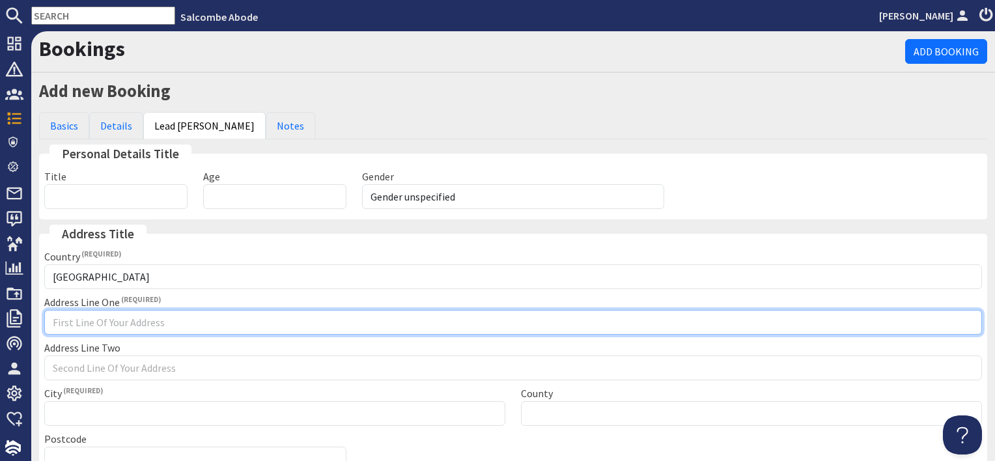
click at [90, 320] on input "Address Line One" at bounding box center [512, 322] width 937 height 25
type input "Owner booking"
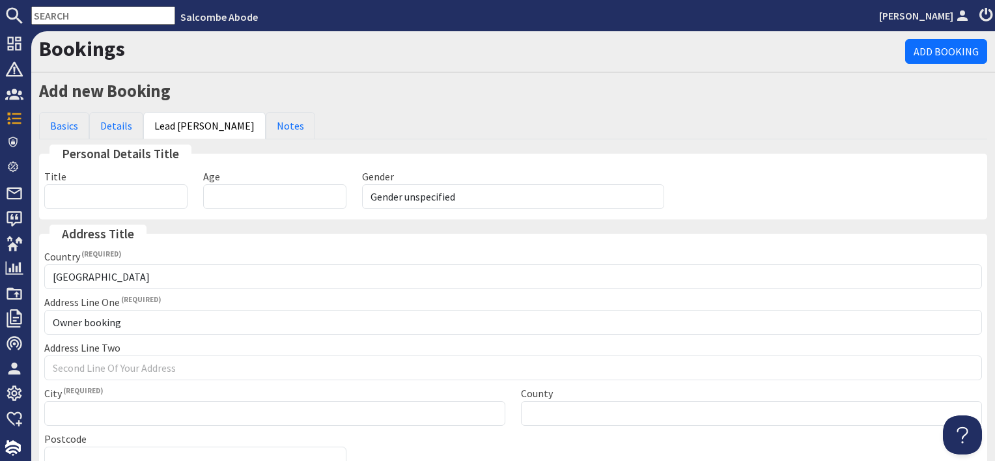
type input "Owner booking"
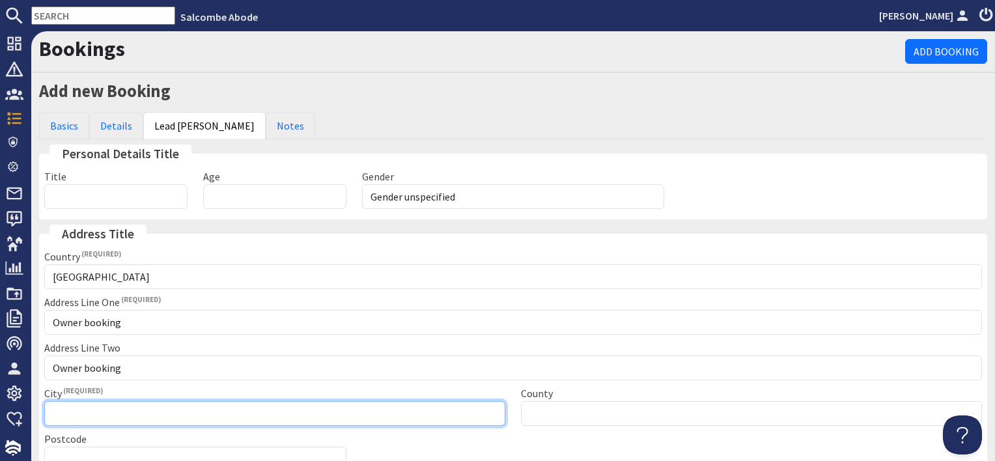
type input "Owner booking"
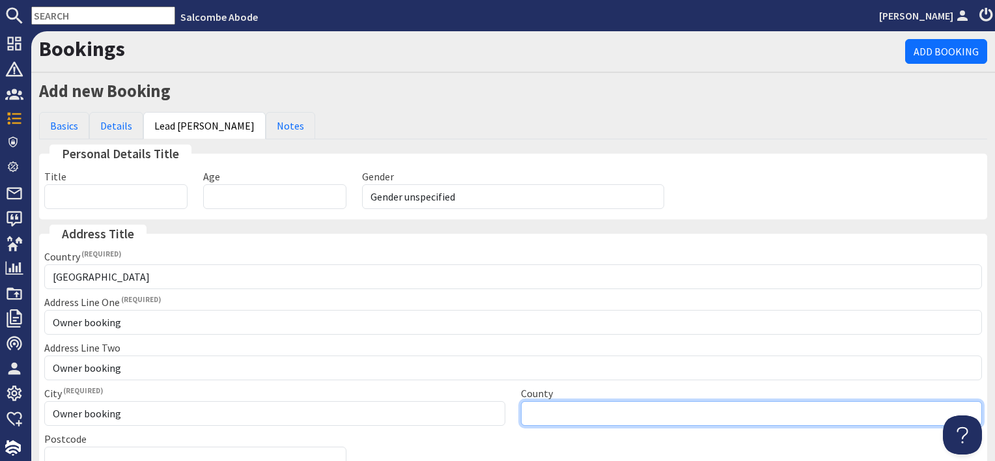
type input "Please select"
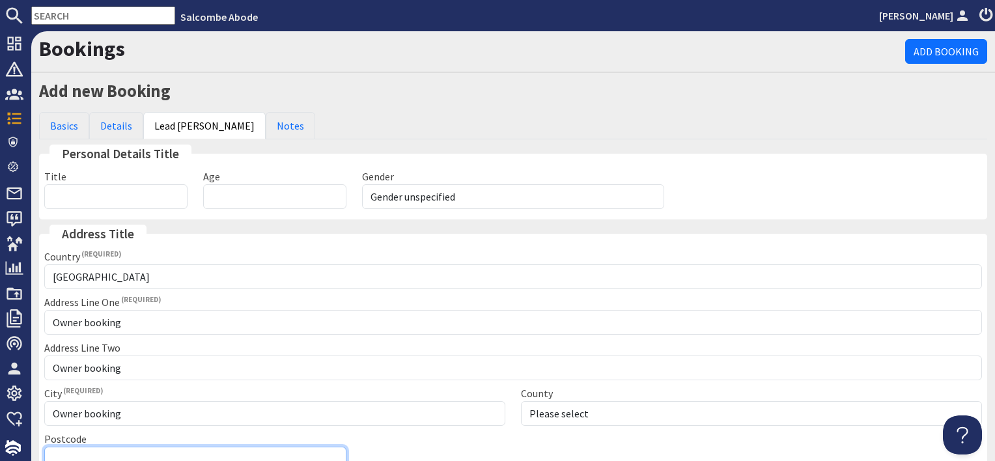
type input "Owner booking"
type input "01548800880"
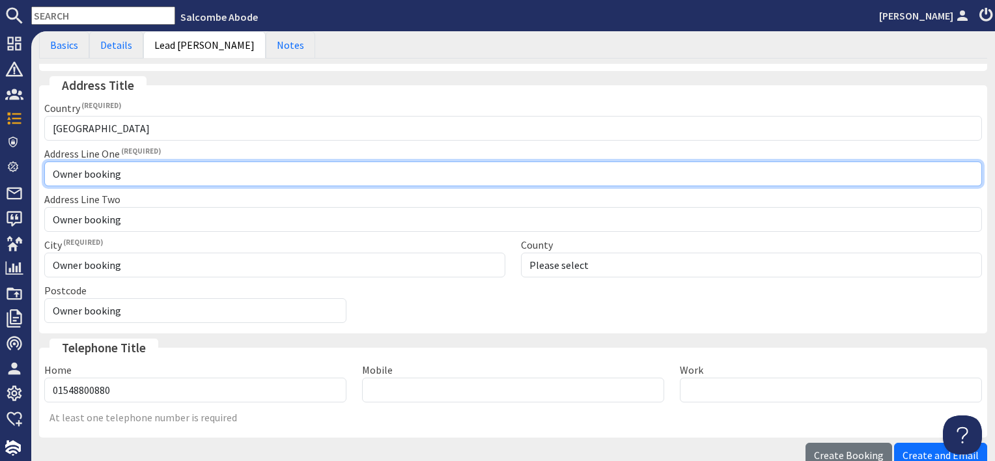
scroll to position [224, 0]
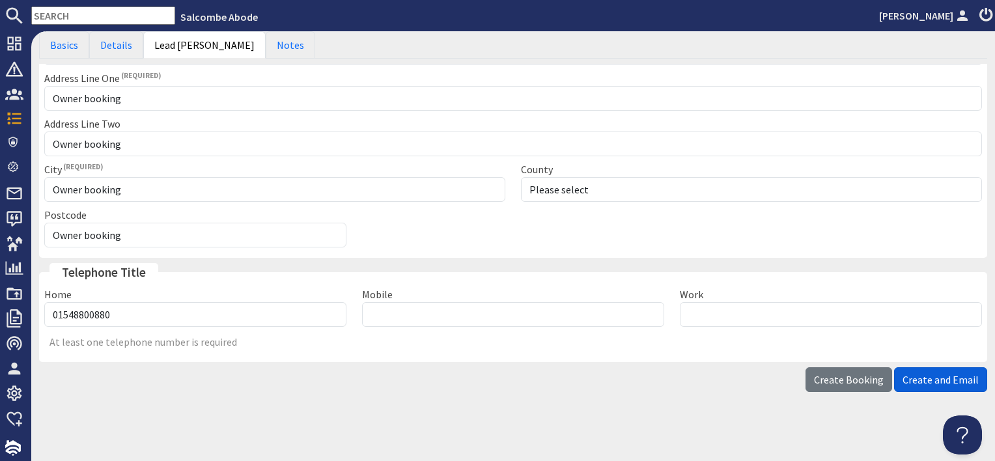
click at [935, 373] on span "Create and Email" at bounding box center [940, 379] width 76 height 13
